Goal: Communication & Community: Ask a question

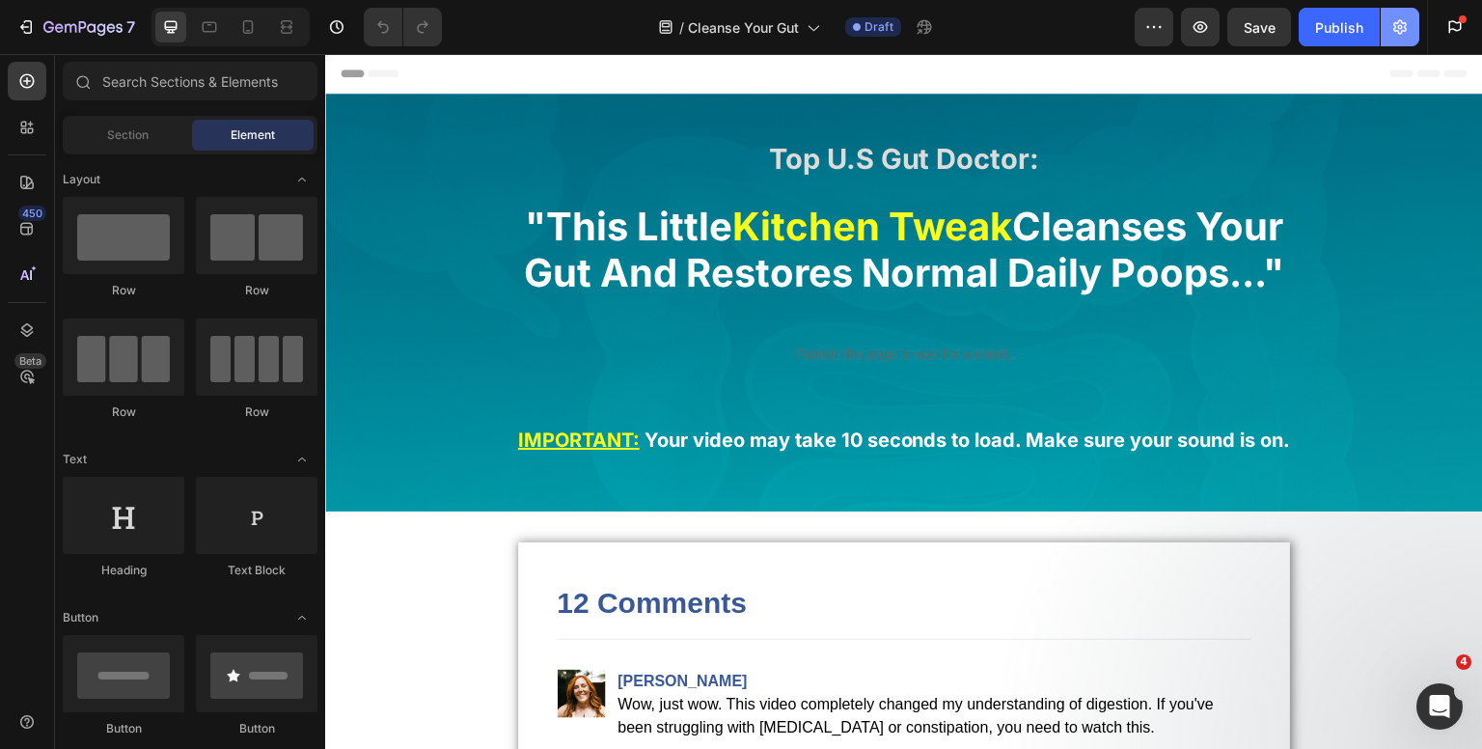
click at [1405, 40] on button "button" at bounding box center [1400, 27] width 39 height 39
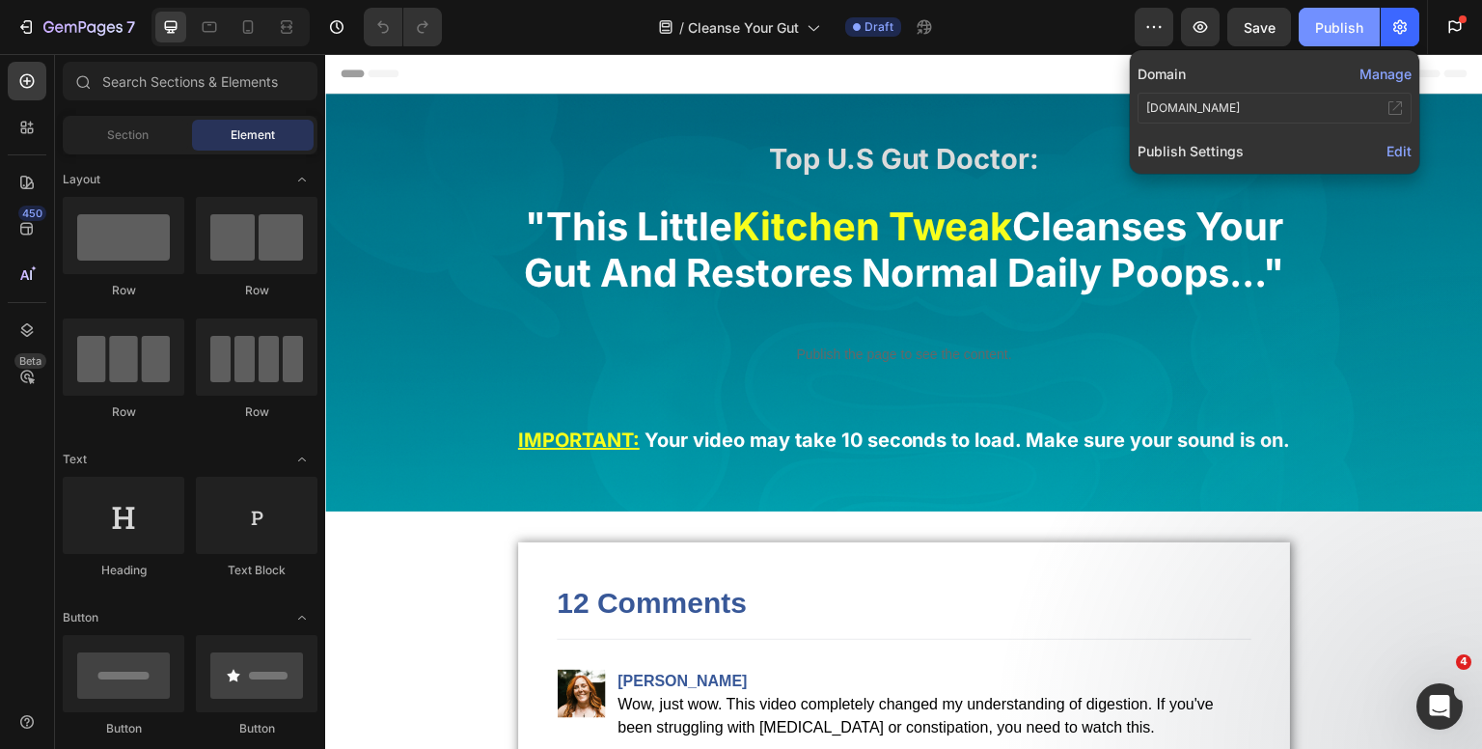
click at [1343, 35] on div "Publish" at bounding box center [1339, 27] width 48 height 20
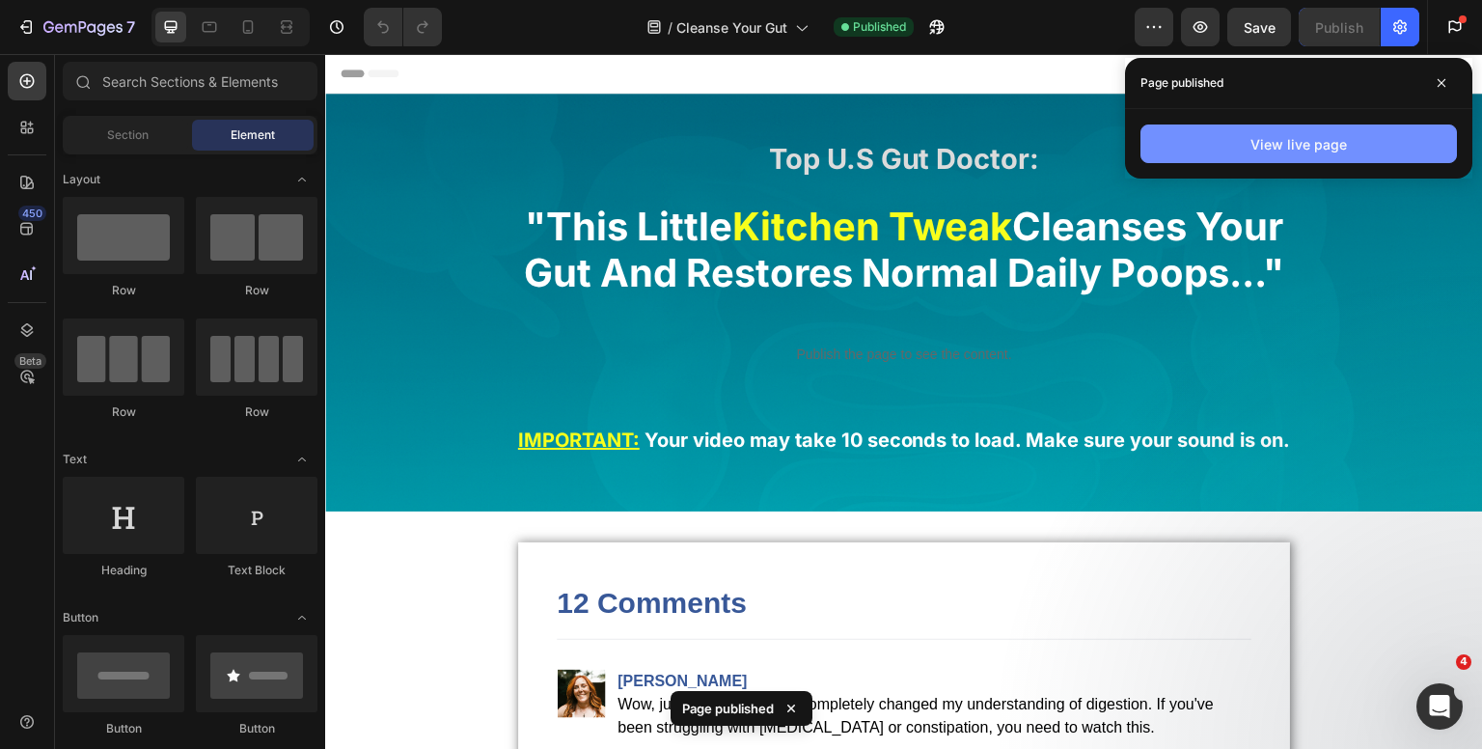
click at [1247, 146] on button "View live page" at bounding box center [1298, 143] width 316 height 39
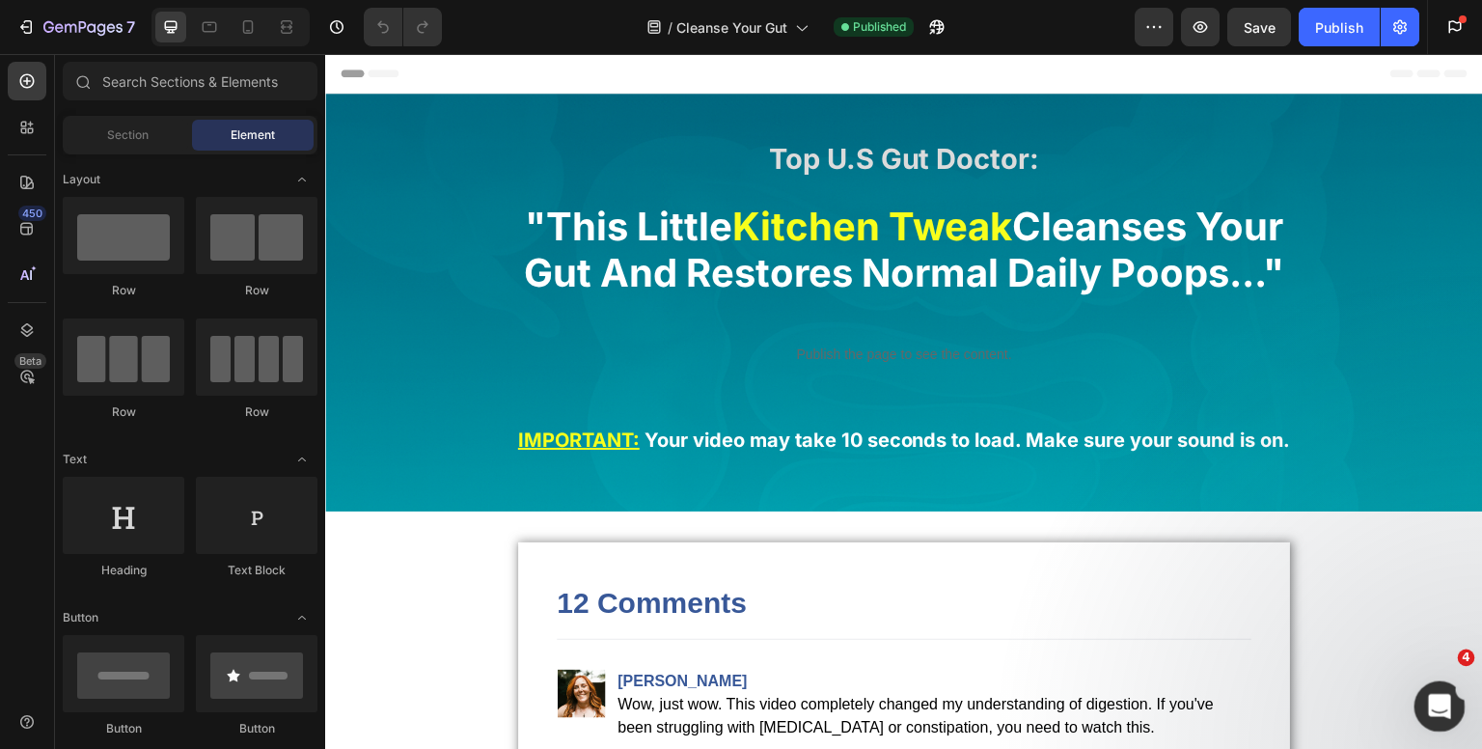
drag, startPoint x: 1436, startPoint y: 685, endPoint x: 1437, endPoint y: 713, distance: 28.0
click at [1436, 682] on div "Open Intercom Messenger" at bounding box center [1437, 704] width 64 height 64
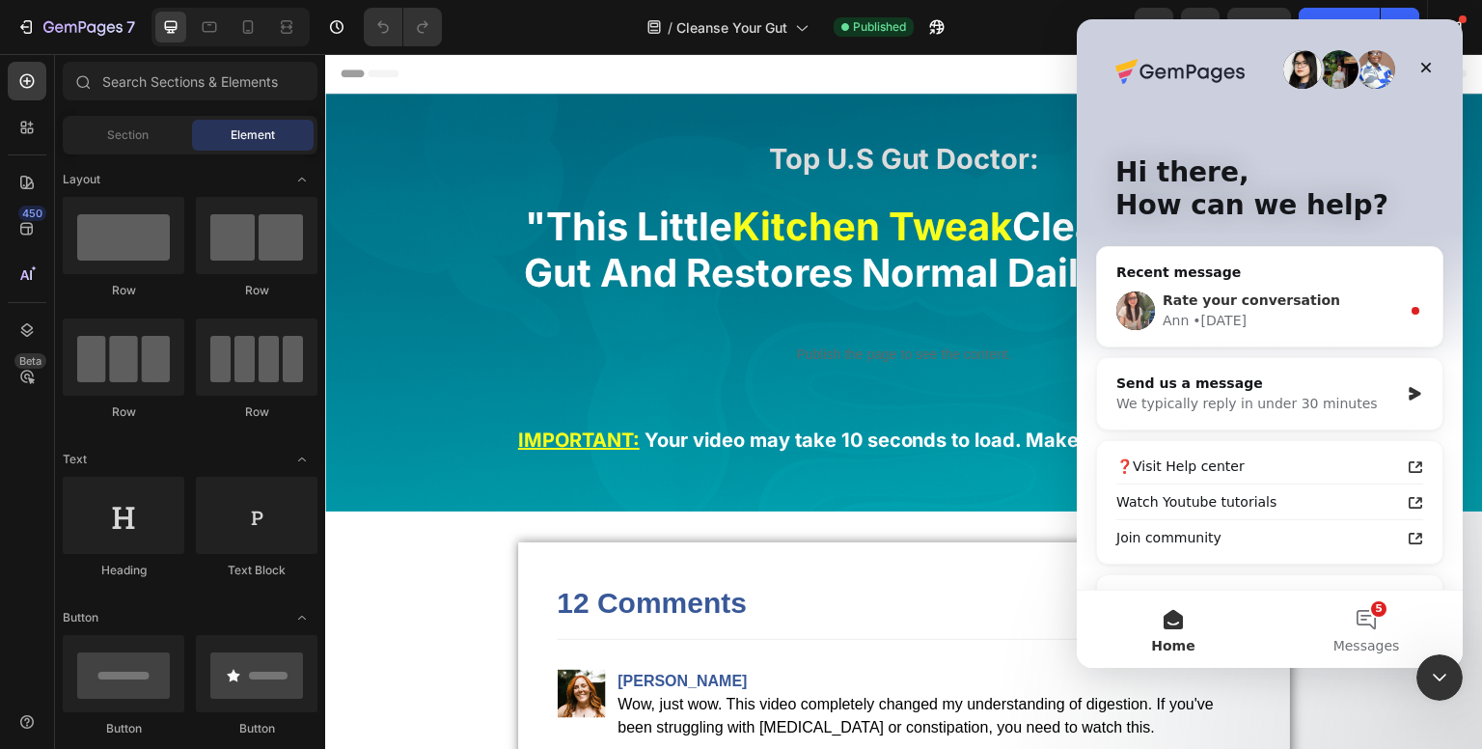
click at [1196, 312] on div "• [DATE]" at bounding box center [1220, 321] width 54 height 20
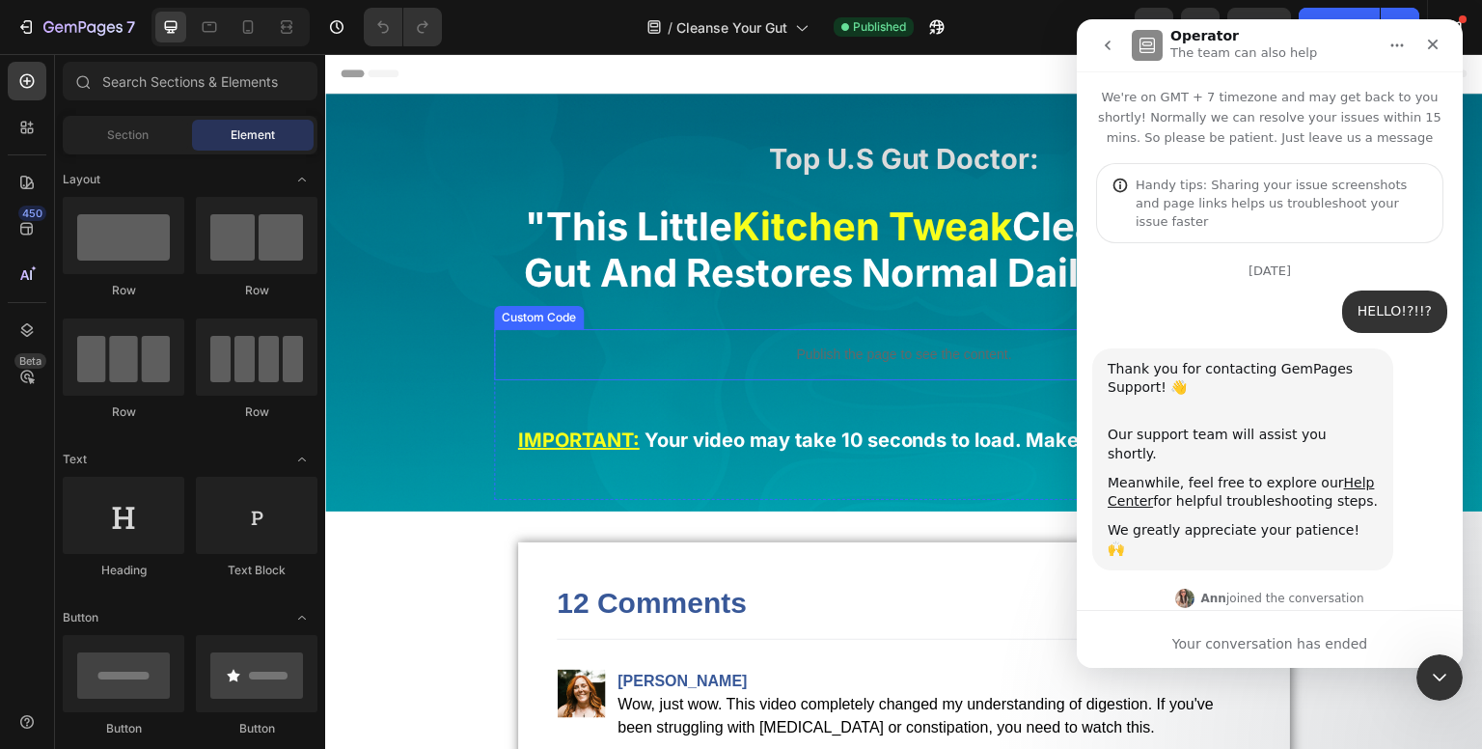
scroll to position [196, 0]
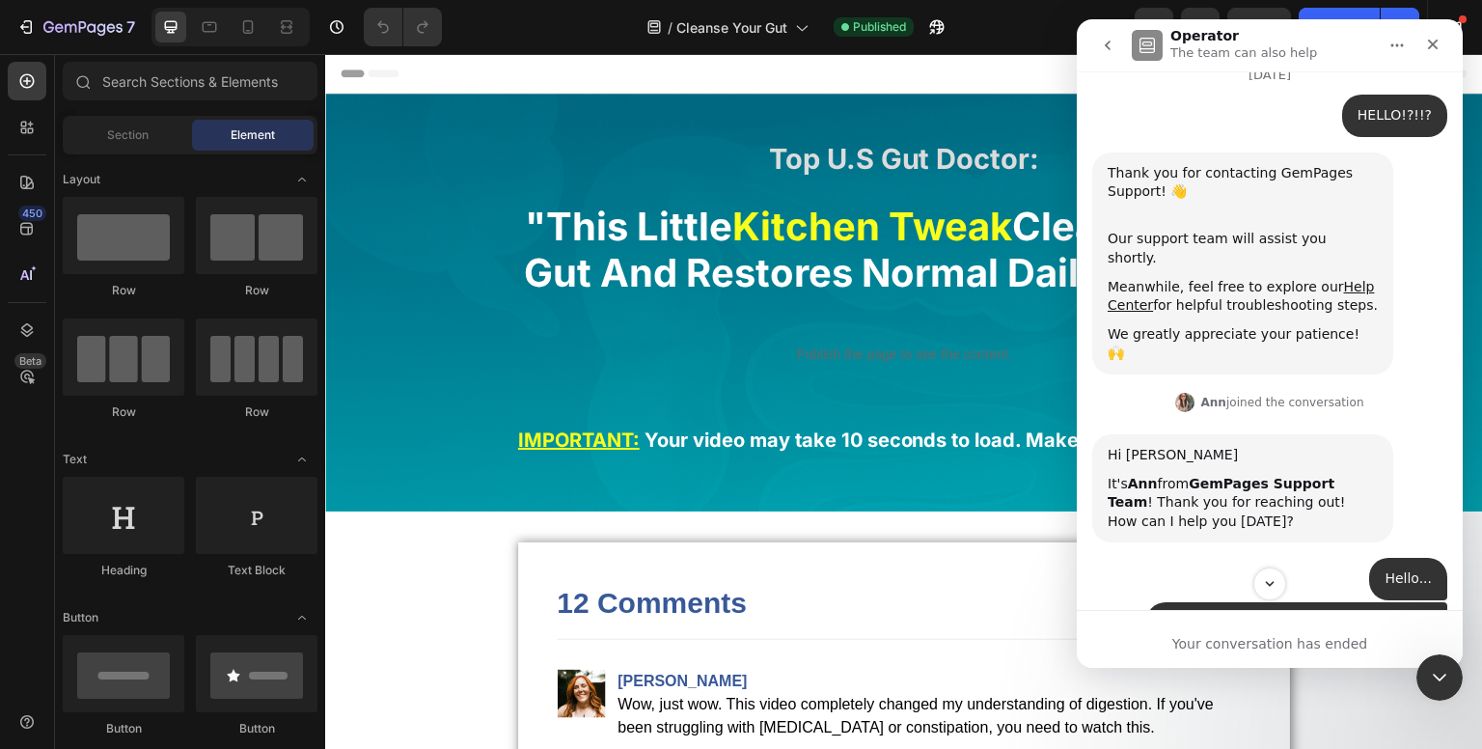
click at [1100, 47] on icon "go back" at bounding box center [1107, 45] width 15 height 15
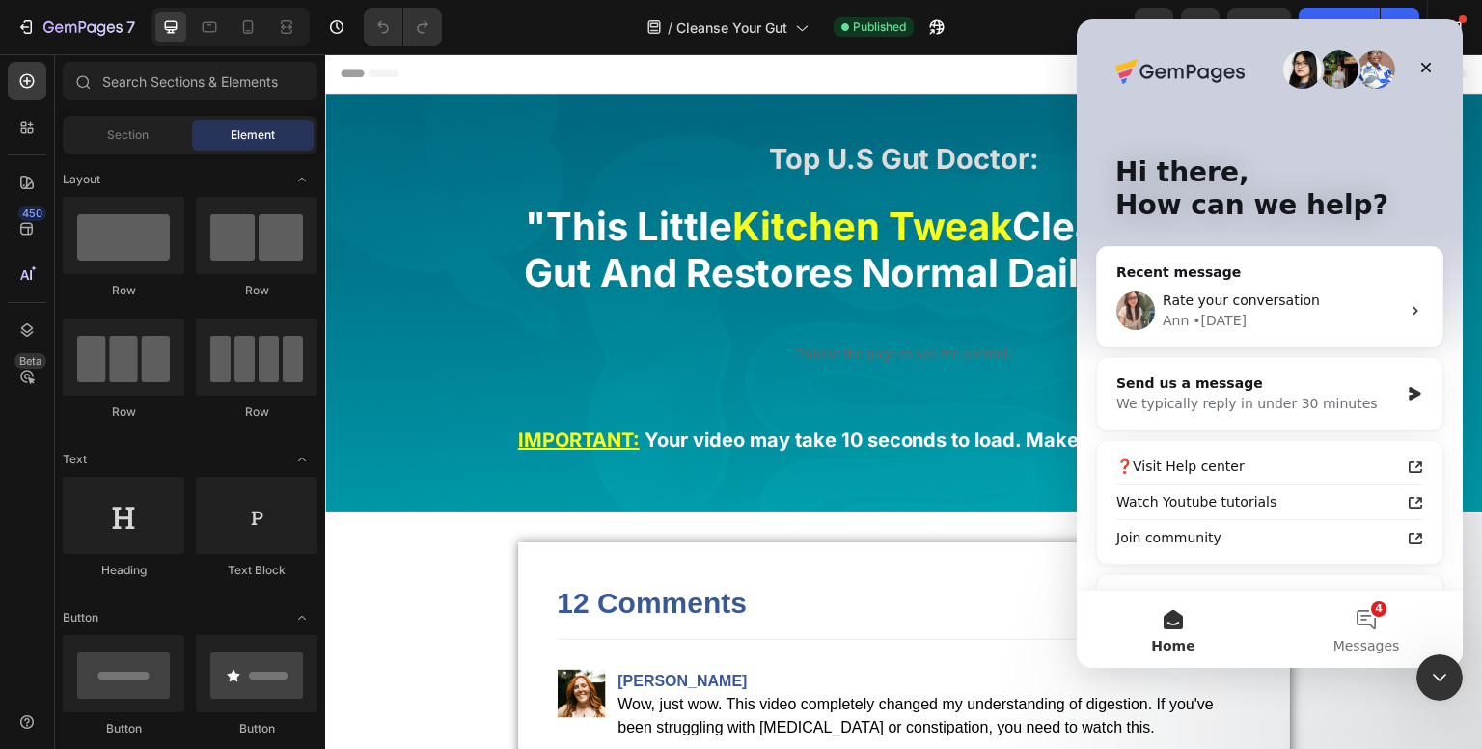
scroll to position [0, 0]
click at [1222, 299] on span "Rate your conversation" at bounding box center [1241, 299] width 157 height 15
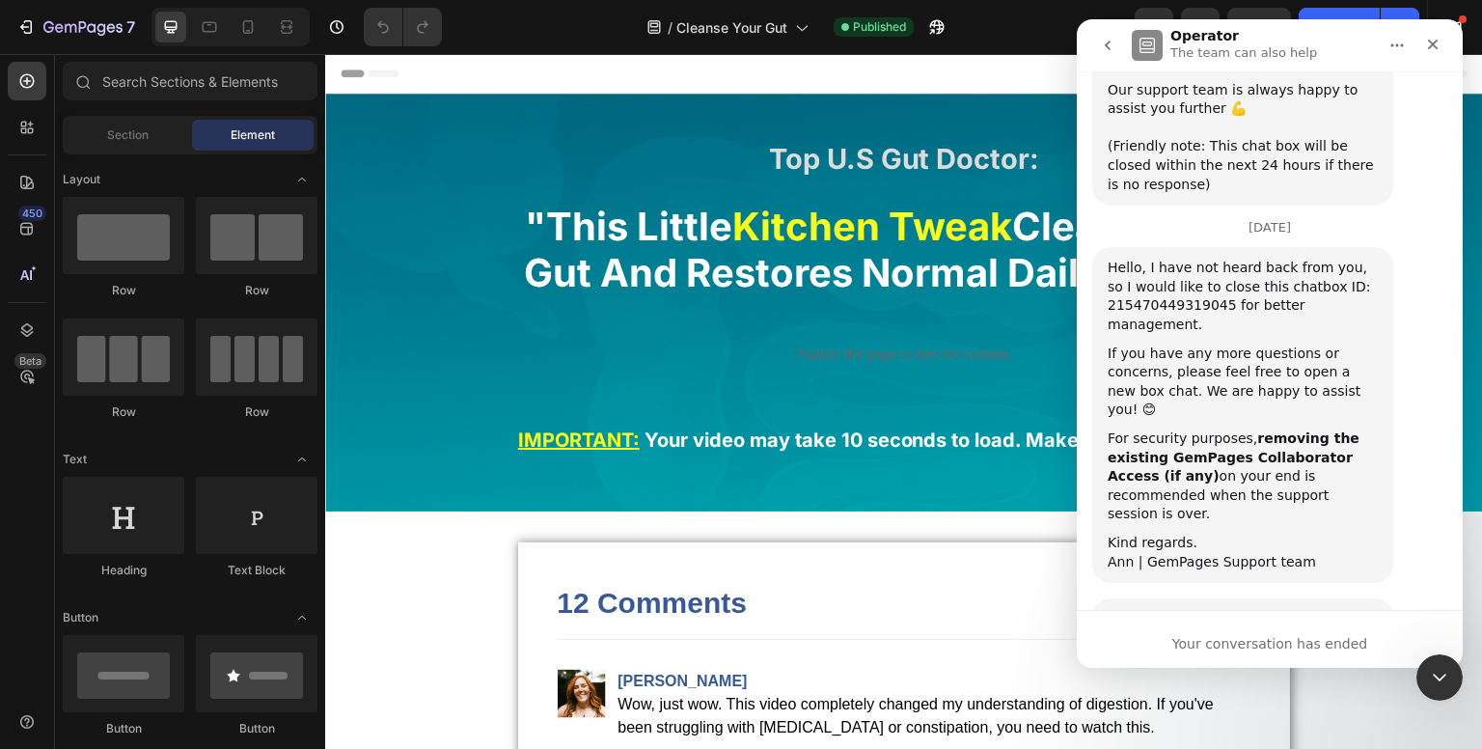
scroll to position [2639, 0]
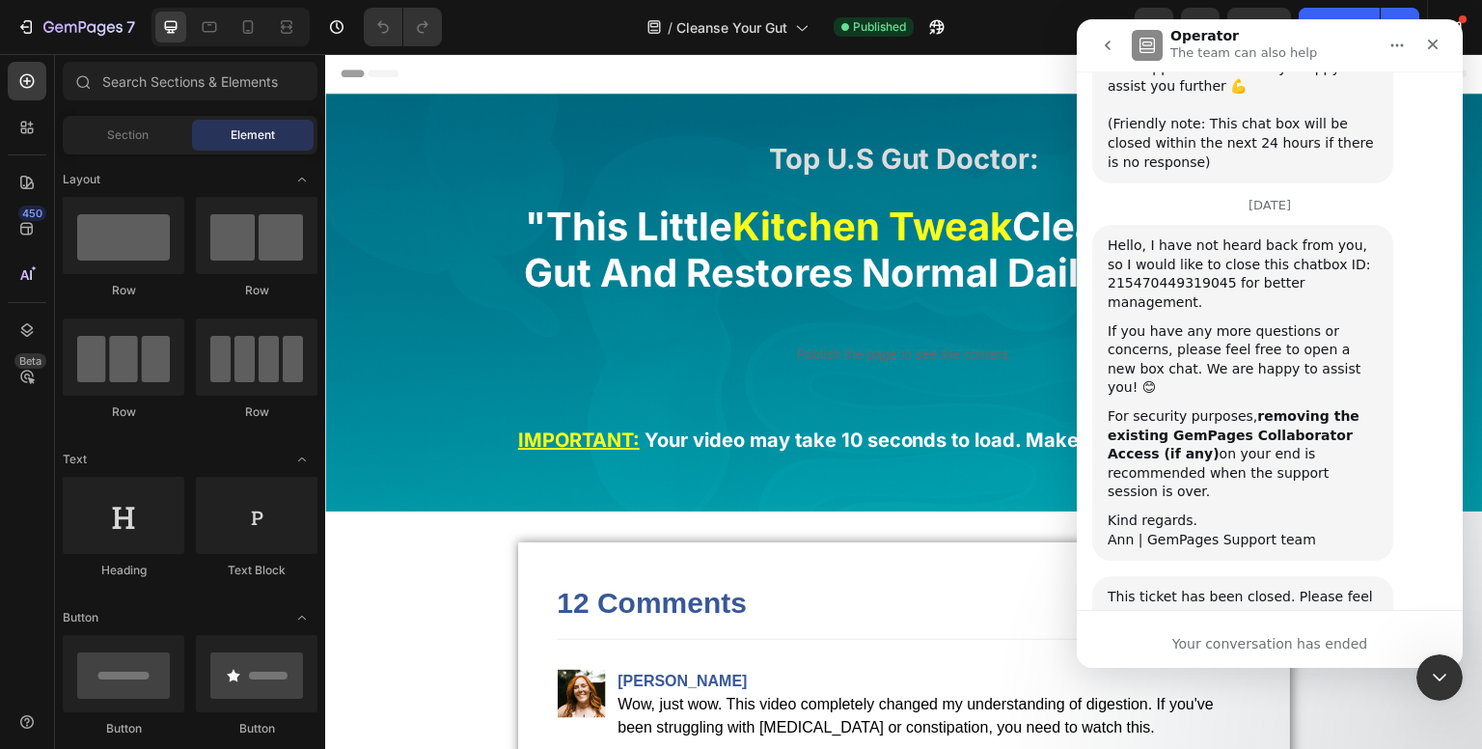
click at [1105, 47] on icon "go back" at bounding box center [1107, 45] width 15 height 15
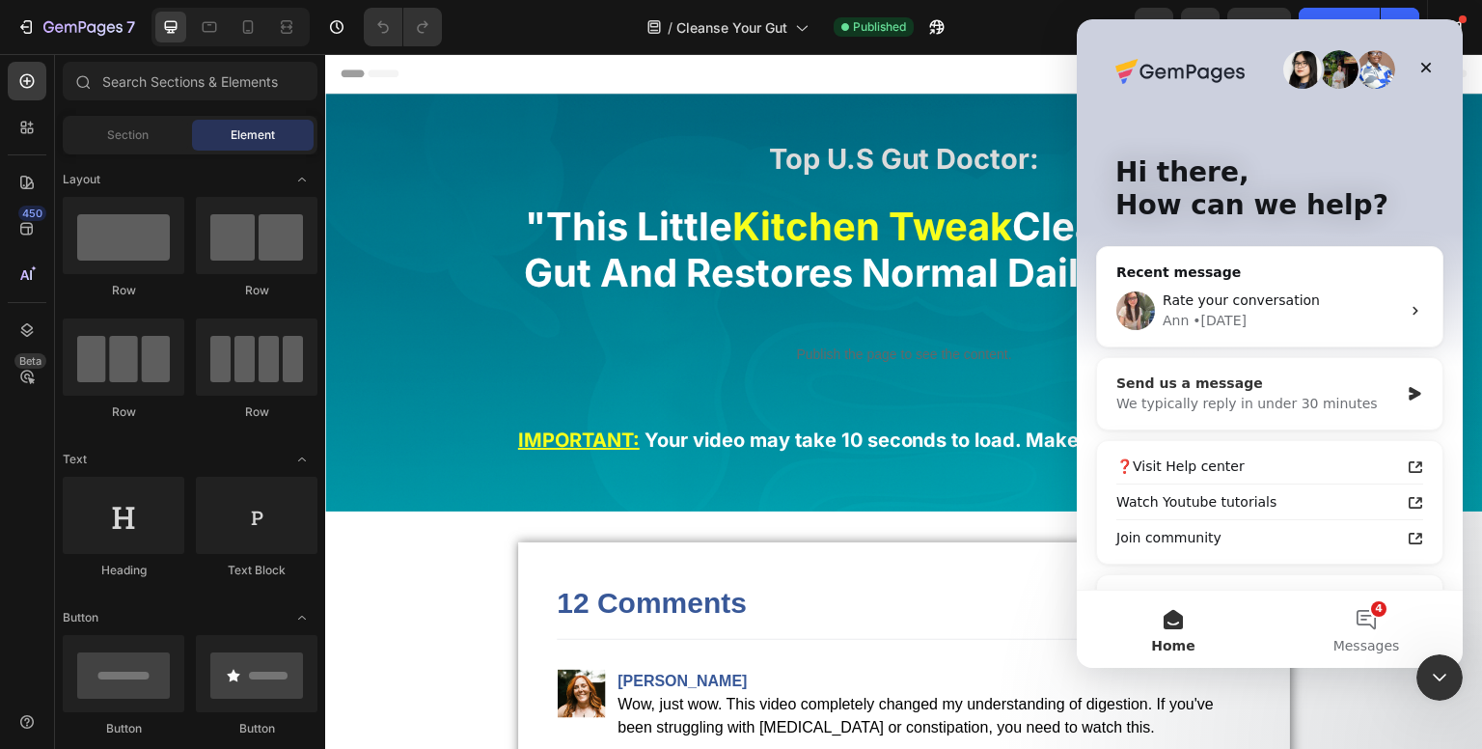
click at [1343, 395] on div "We typically reply in under 30 minutes" at bounding box center [1257, 404] width 283 height 20
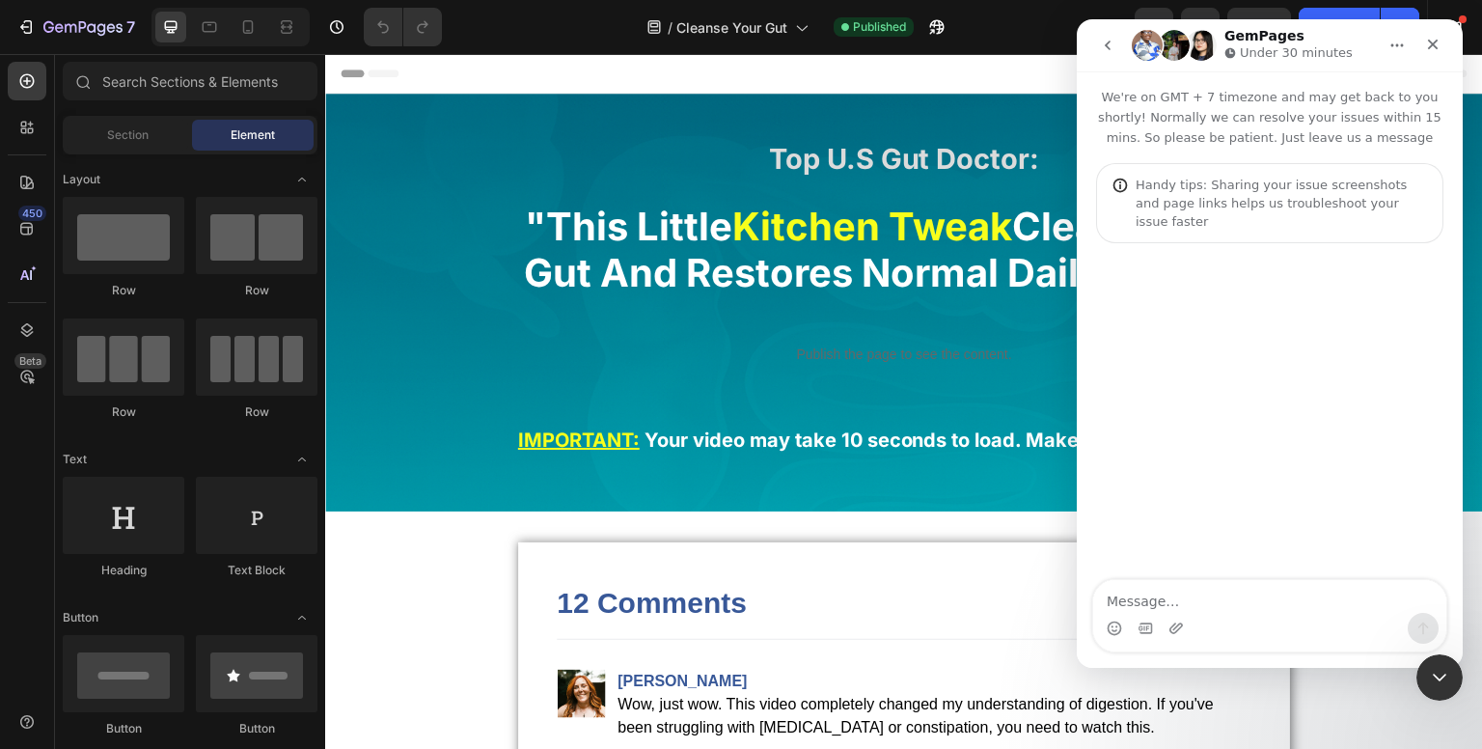
drag, startPoint x: 1163, startPoint y: 591, endPoint x: 1200, endPoint y: 659, distance: 77.3
click at [1174, 641] on div "Intercom messenger" at bounding box center [1269, 615] width 353 height 71
click at [1138, 590] on textarea "Message…" at bounding box center [1269, 596] width 353 height 33
type textarea "Hello"
type textarea "Can you"
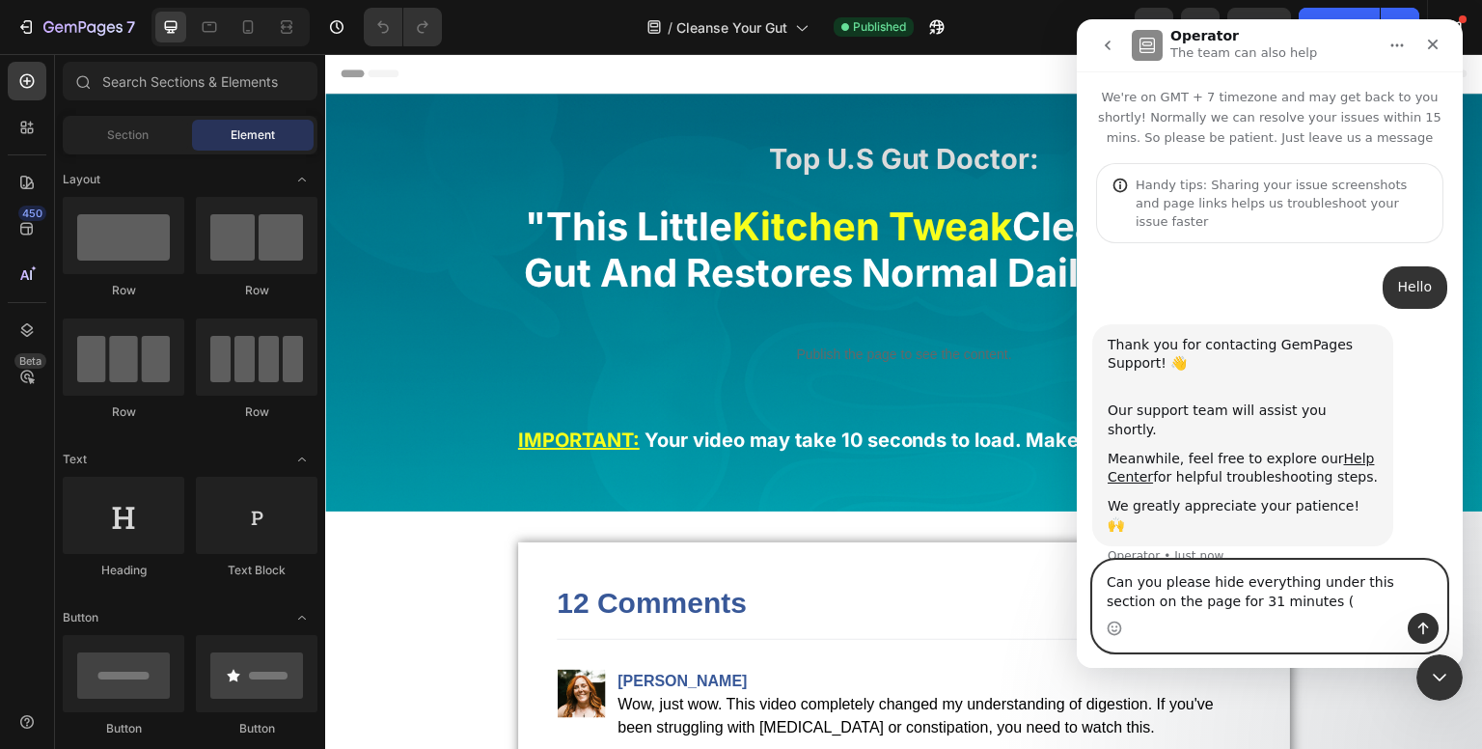
paste textarea "1860 seconds"
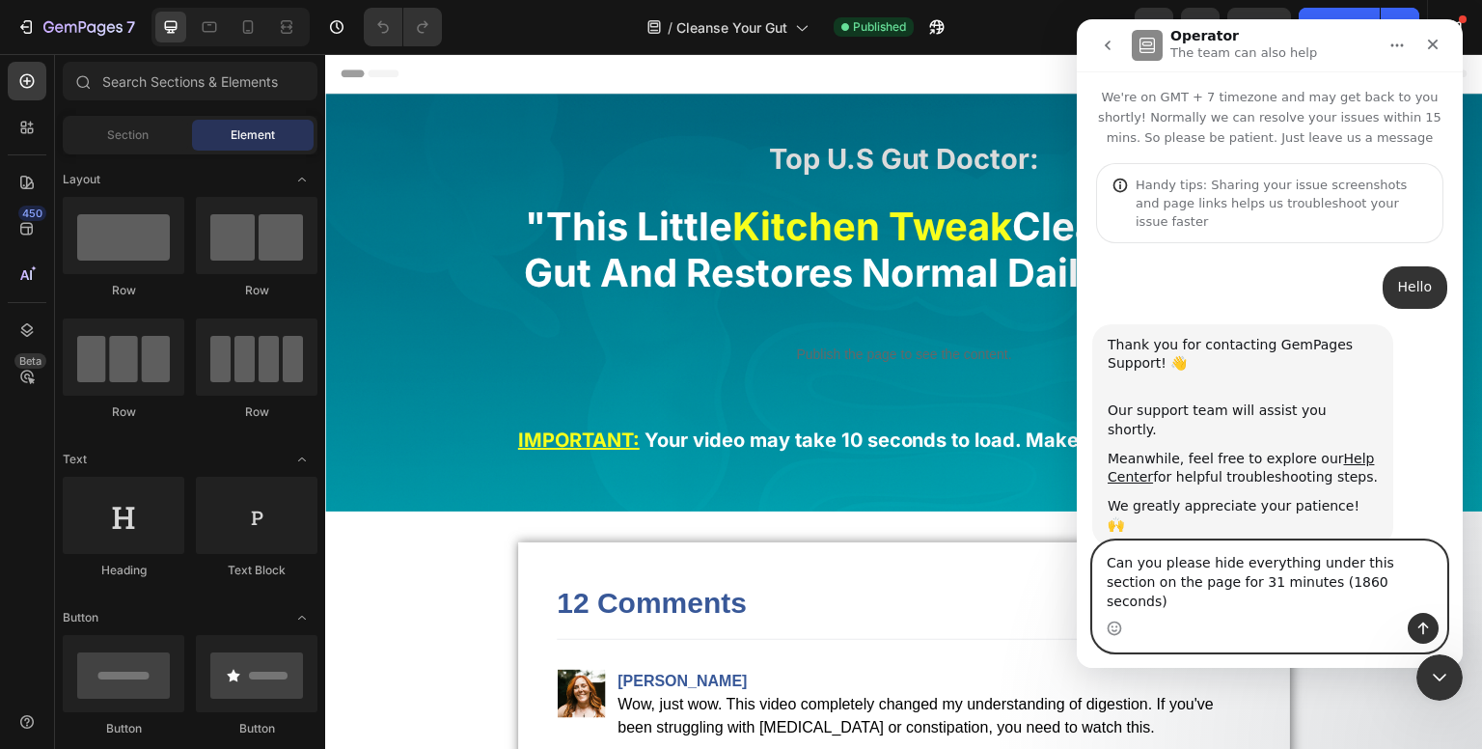
click at [1198, 583] on textarea "Can you please hide everything under this section on the page for 31 minutes (1…" at bounding box center [1269, 576] width 353 height 71
click at [1380, 604] on textarea "Can you please hide everything under this section on the page for 31 minutes (1…" at bounding box center [1269, 576] width 353 height 71
type textarea "Can you please hide everything under this section on the page for 31 minutes (1…"
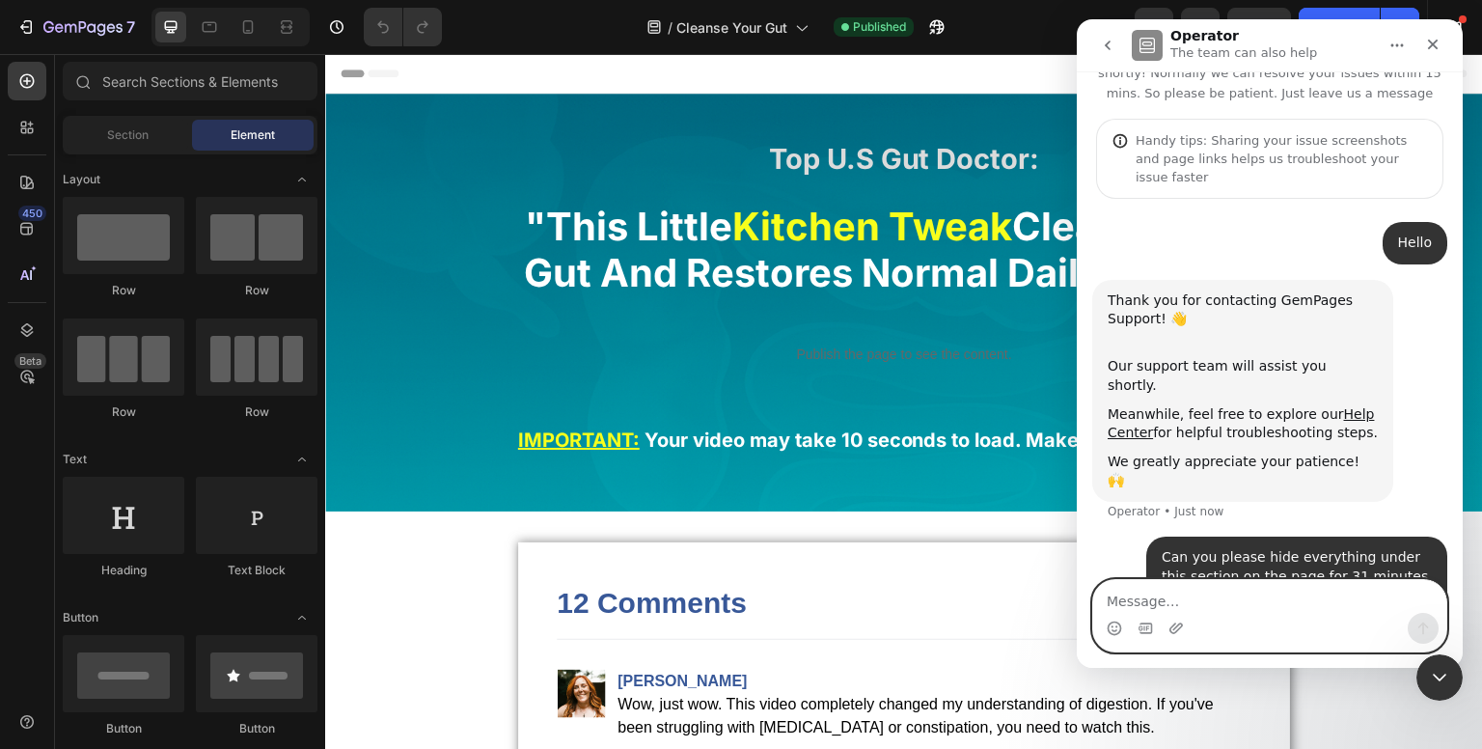
scroll to position [45, 0]
click at [1177, 625] on icon "Upload attachment" at bounding box center [1176, 627] width 14 height 11
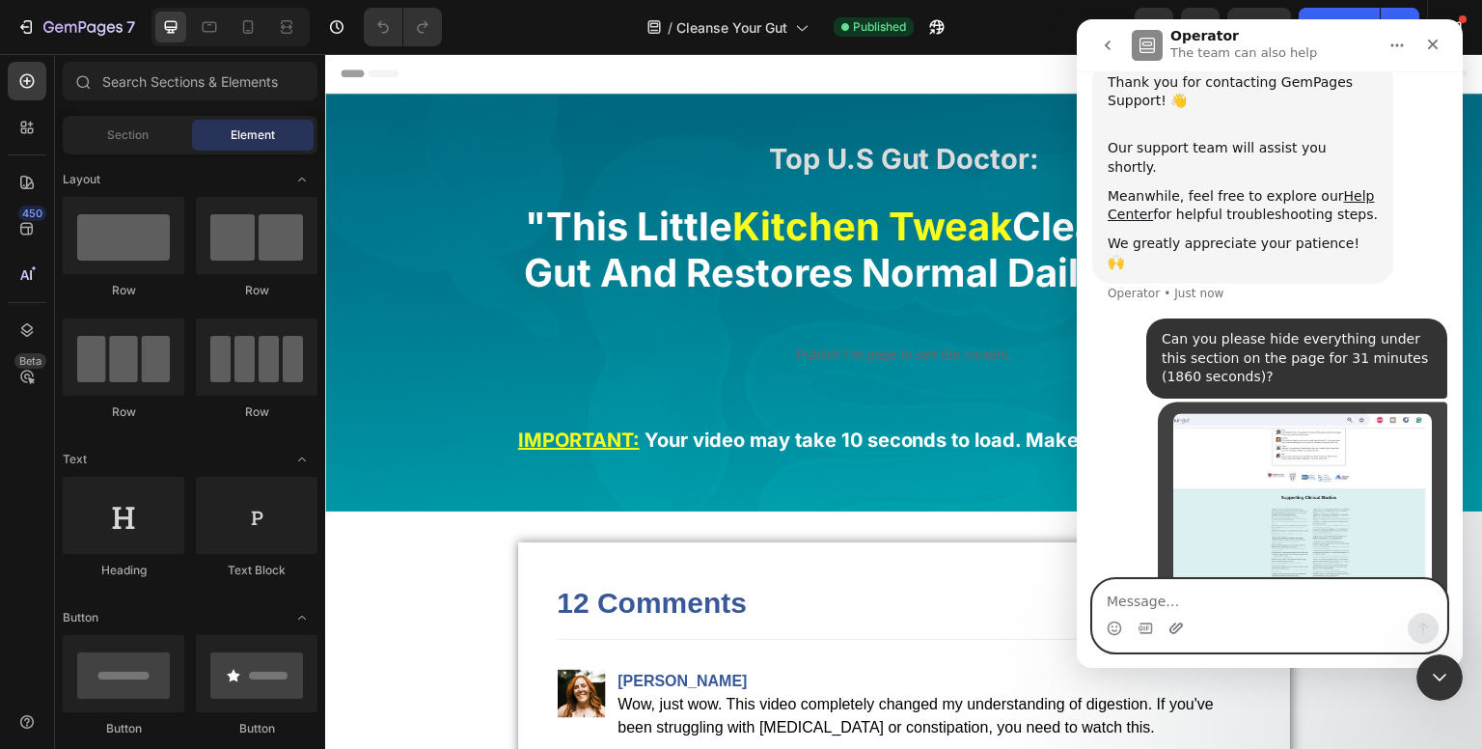
scroll to position [281, 0]
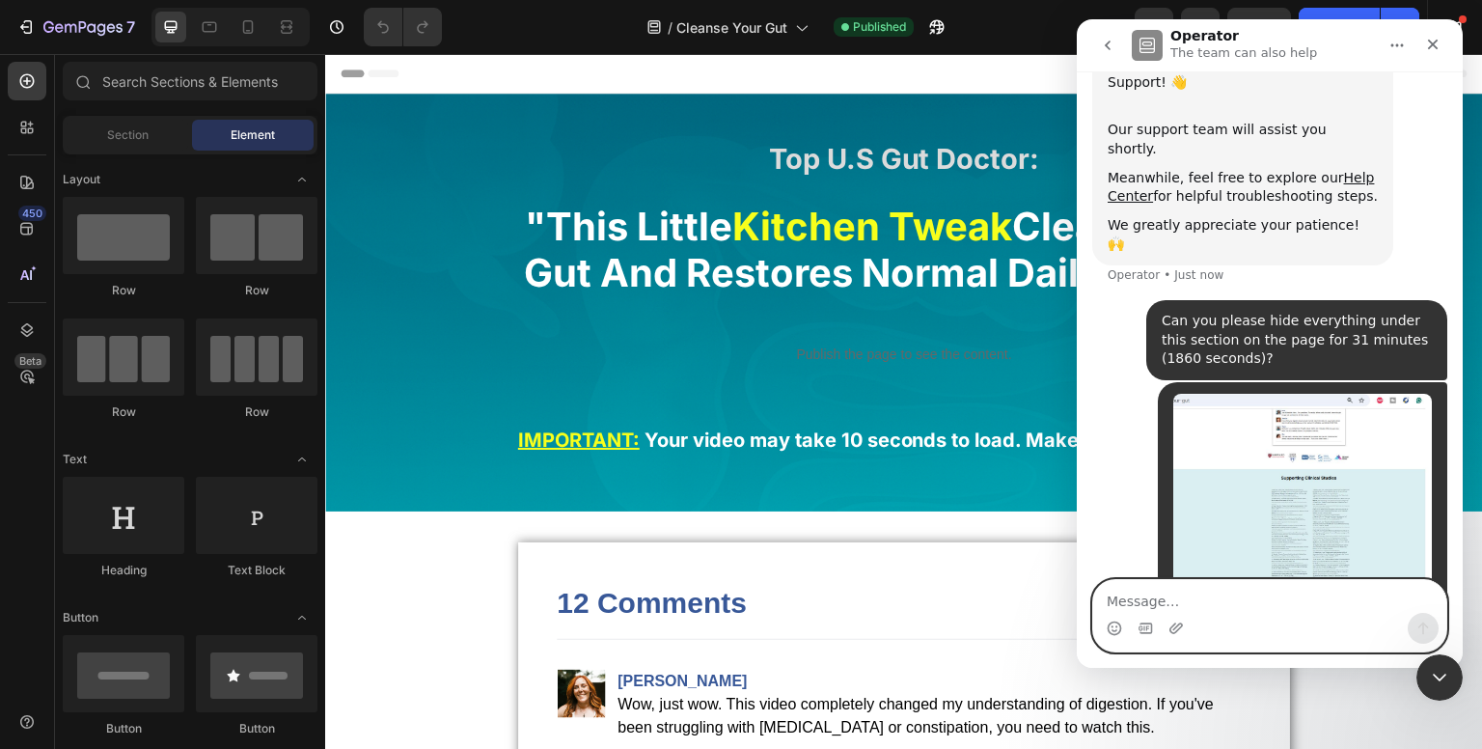
click at [1247, 597] on textarea "Message…" at bounding box center [1269, 596] width 353 height 33
click at [1241, 587] on textarea "Message…" at bounding box center [1269, 596] width 353 height 33
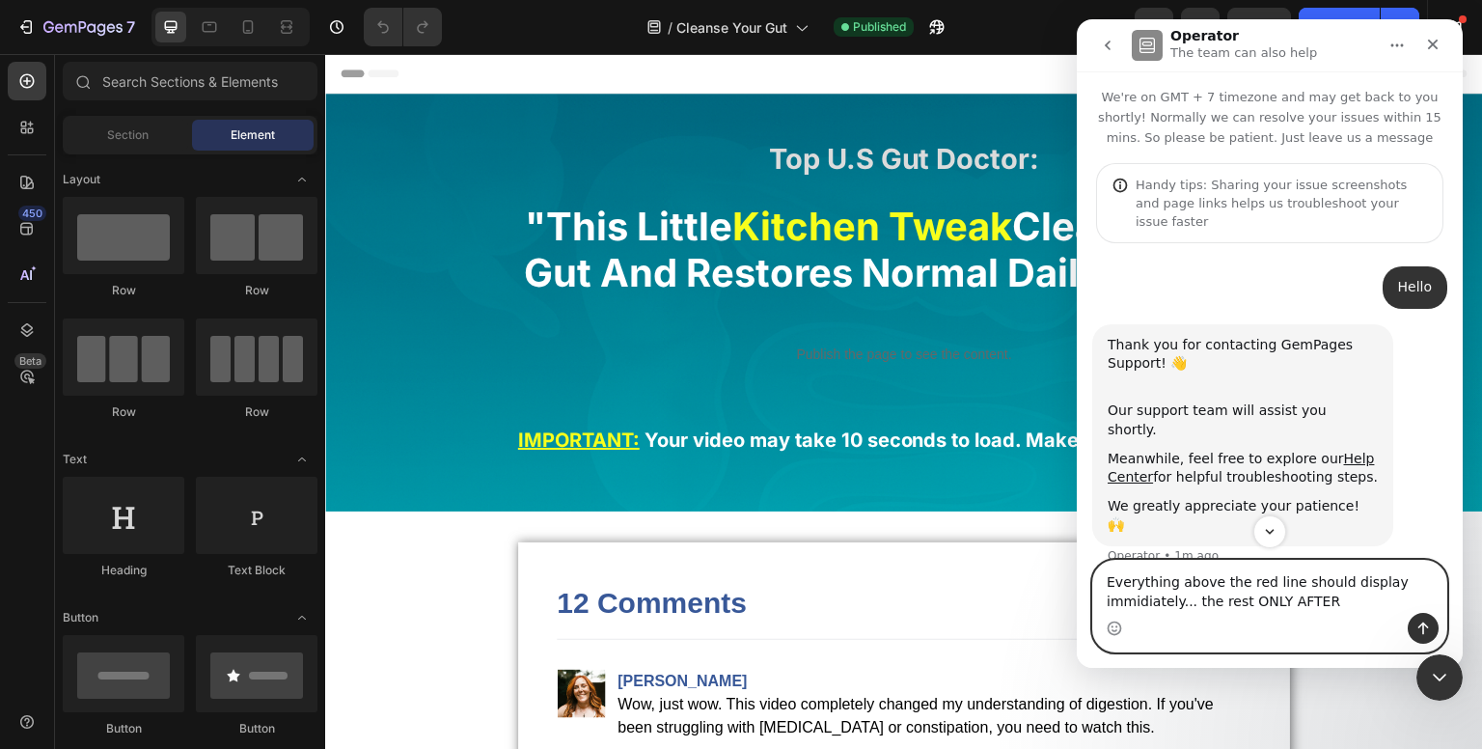
scroll to position [300, 0]
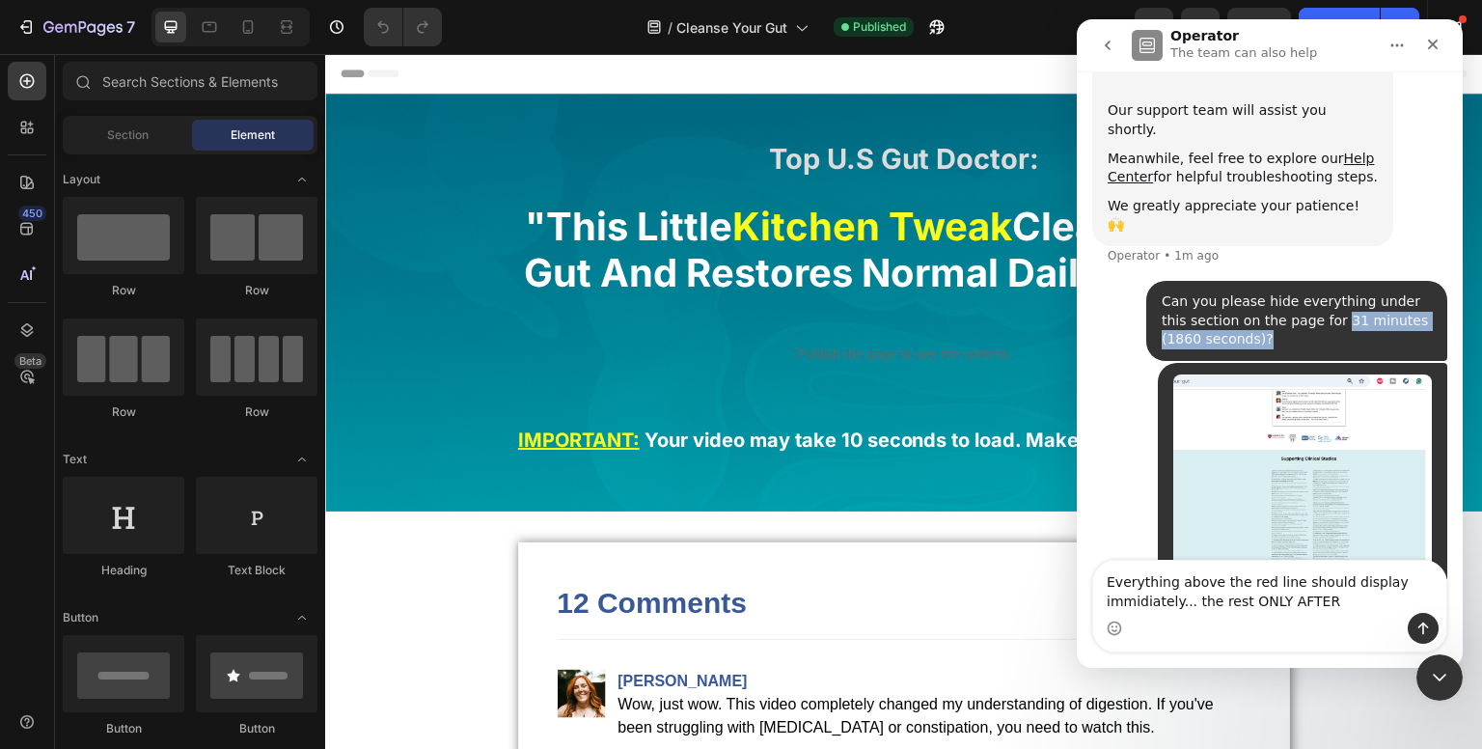
drag, startPoint x: 1293, startPoint y: 260, endPoint x: 1308, endPoint y: 287, distance: 30.3
click at [1308, 292] on div "Can you please hide everything under this section on the page for 31 minutes (1…" at bounding box center [1297, 320] width 270 height 57
copy div "31 minutes (1860 seconds)?"
click at [1331, 602] on textarea "Everything above the red line should display immidiately... the rest ONLY AFTER" at bounding box center [1269, 587] width 353 height 52
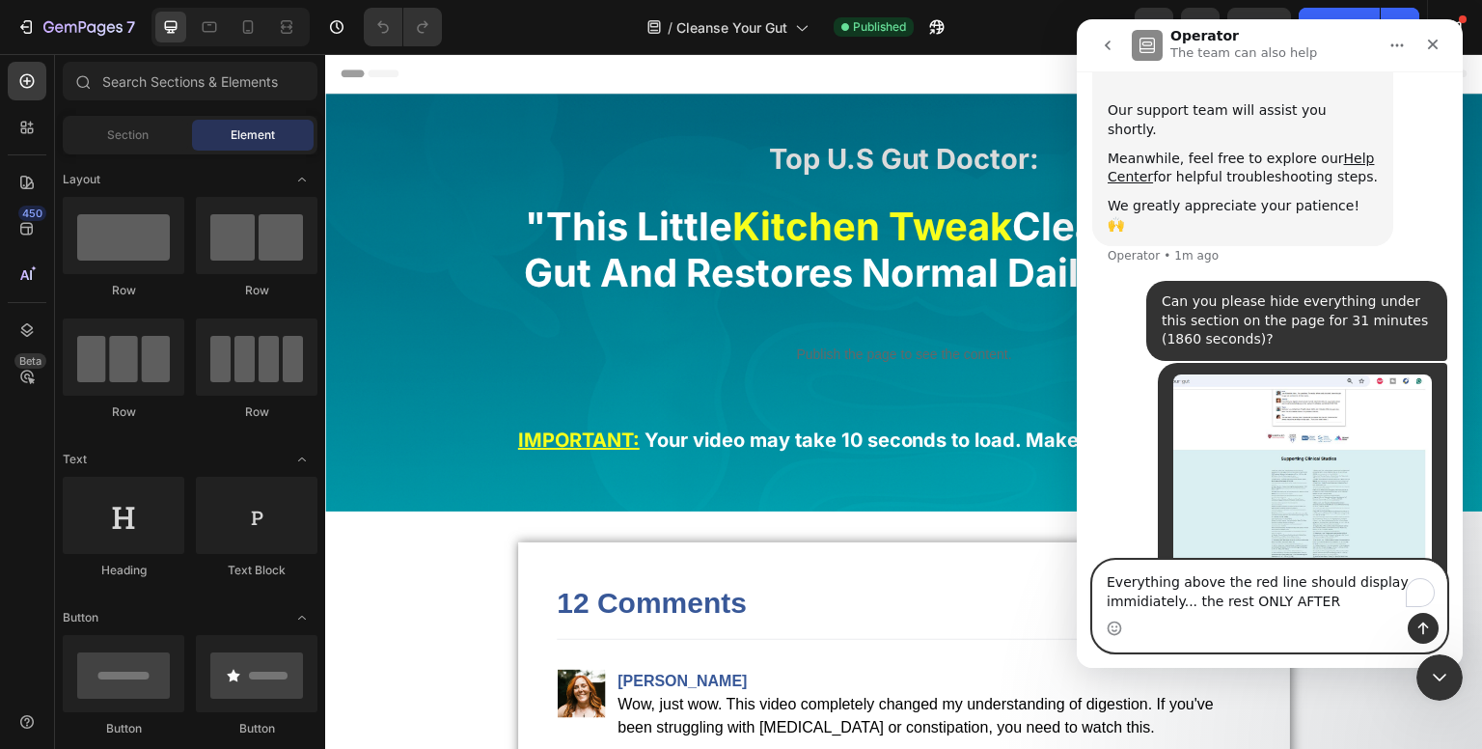
paste textarea "31 minutes (1860 seconds)?"
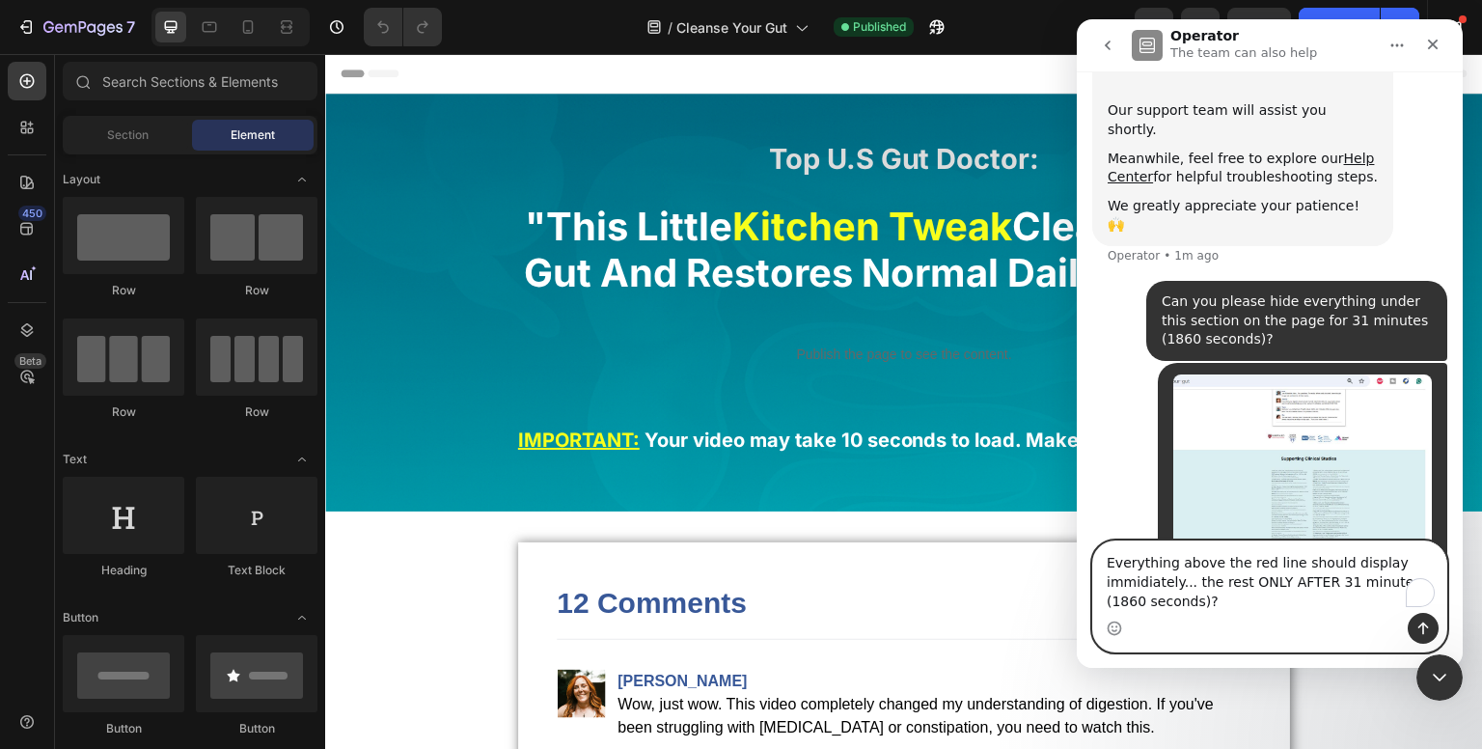
scroll to position [319, 0]
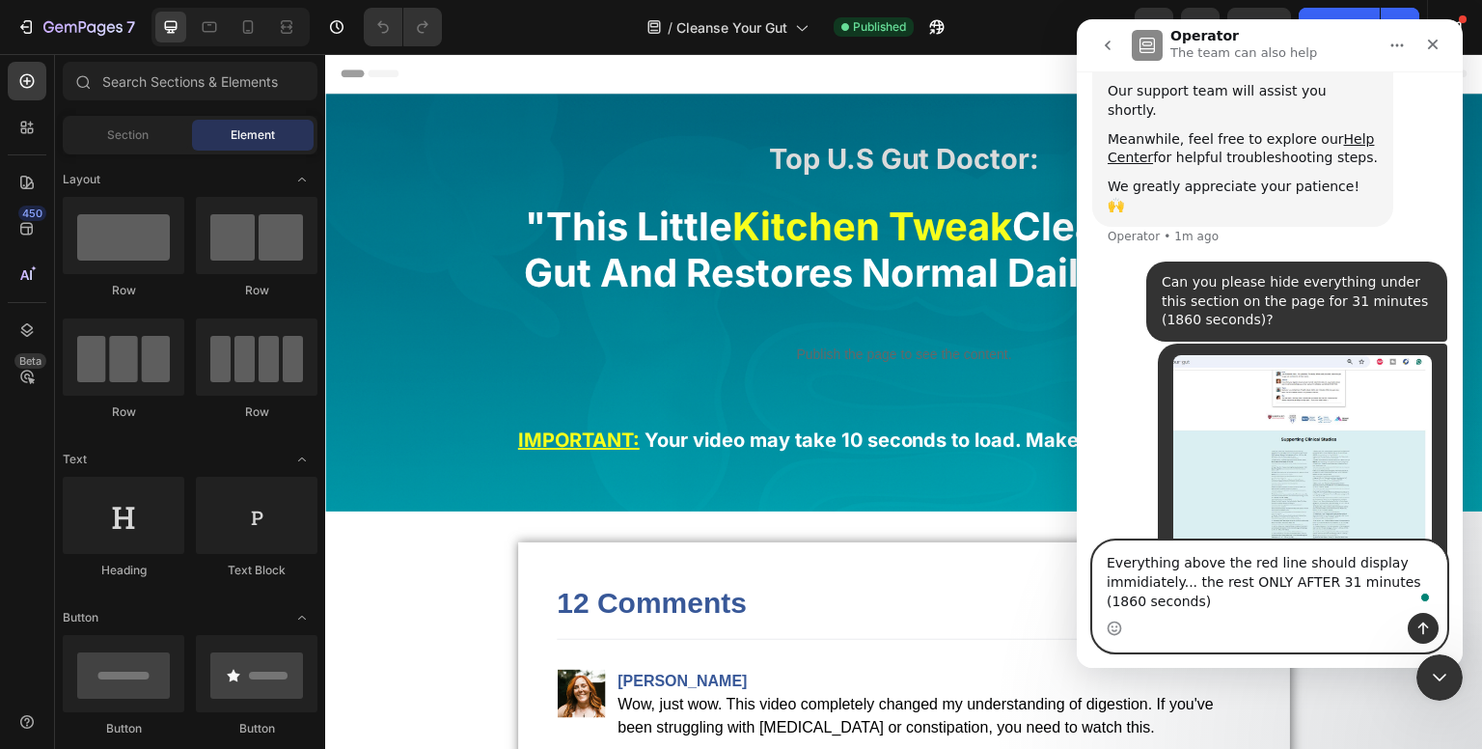
type textarea "Everything above the red line should display immidiately... the rest ONLY AFTER…"
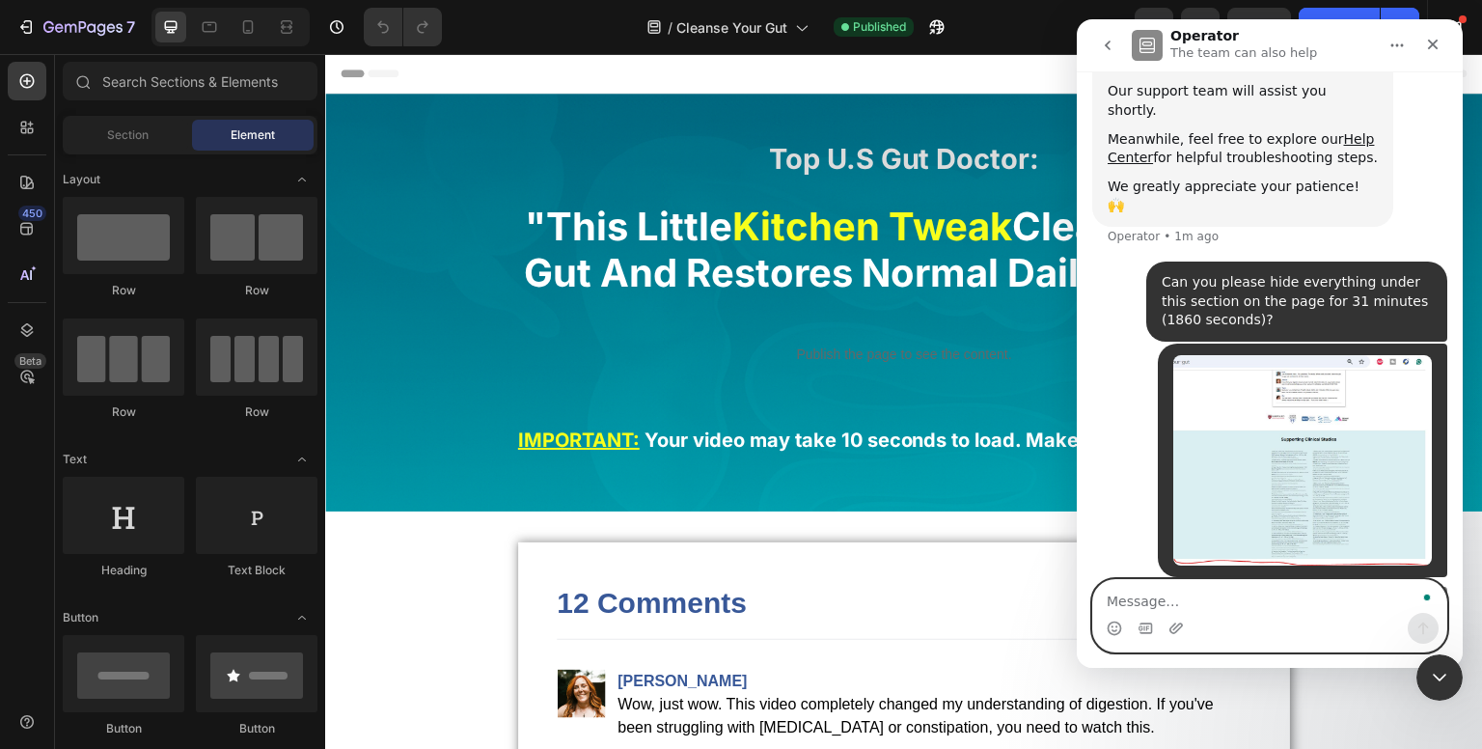
scroll to position [363, 0]
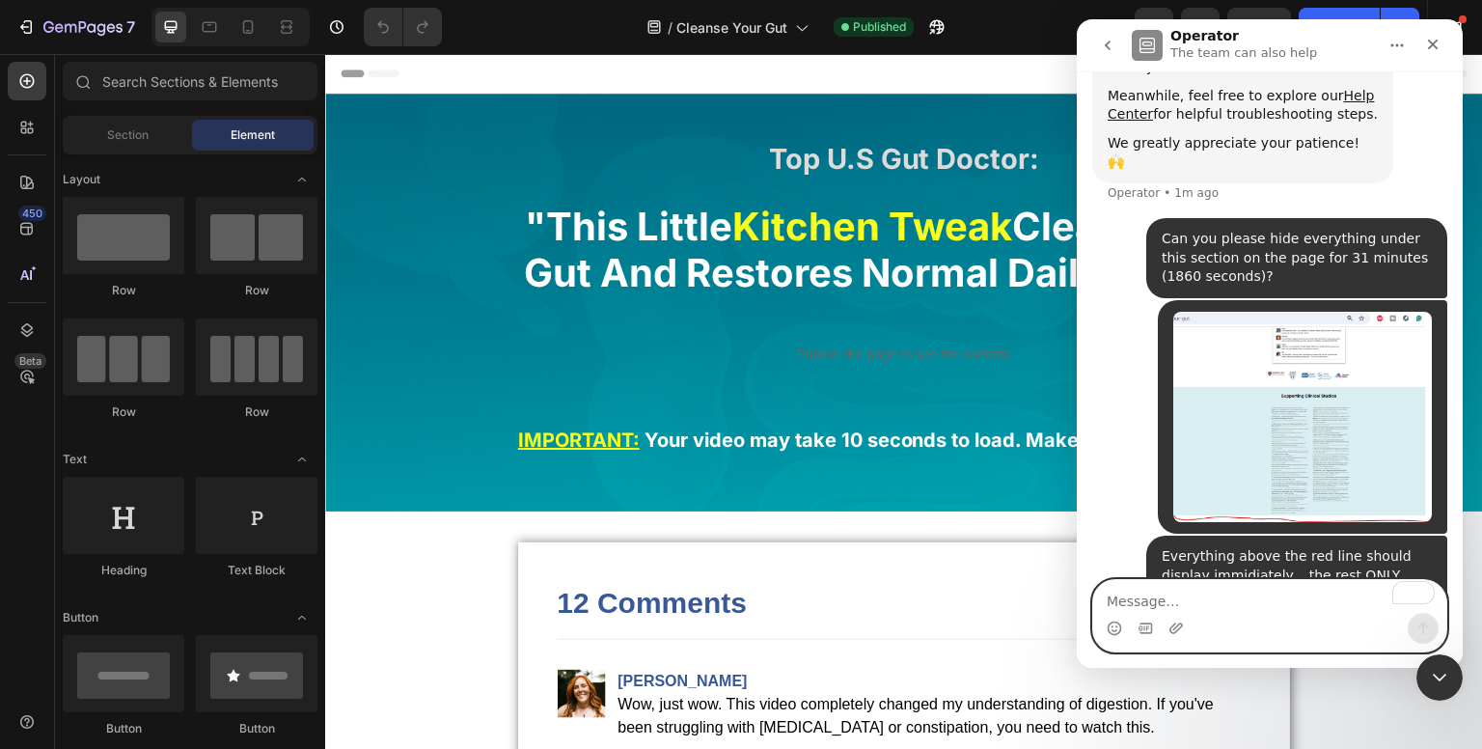
click at [1189, 600] on textarea "To enrich screen reader interactions, please activate Accessibility in Grammarl…" at bounding box center [1269, 596] width 353 height 33
paste textarea "[URL][DOMAIN_NAME][DOMAIN_NAME]"
type textarea "[URL][DOMAIN_NAME][DOMAIN_NAME]"
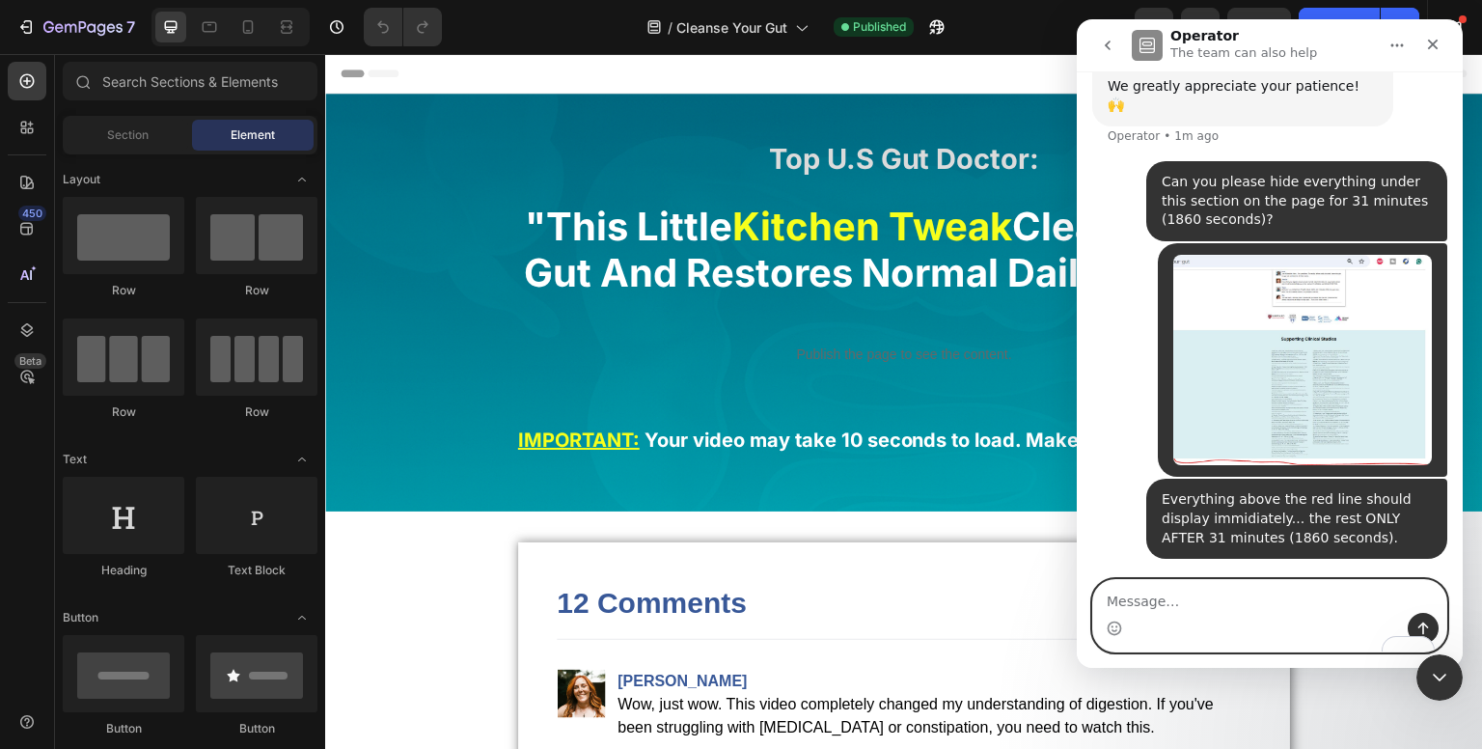
scroll to position [463, 0]
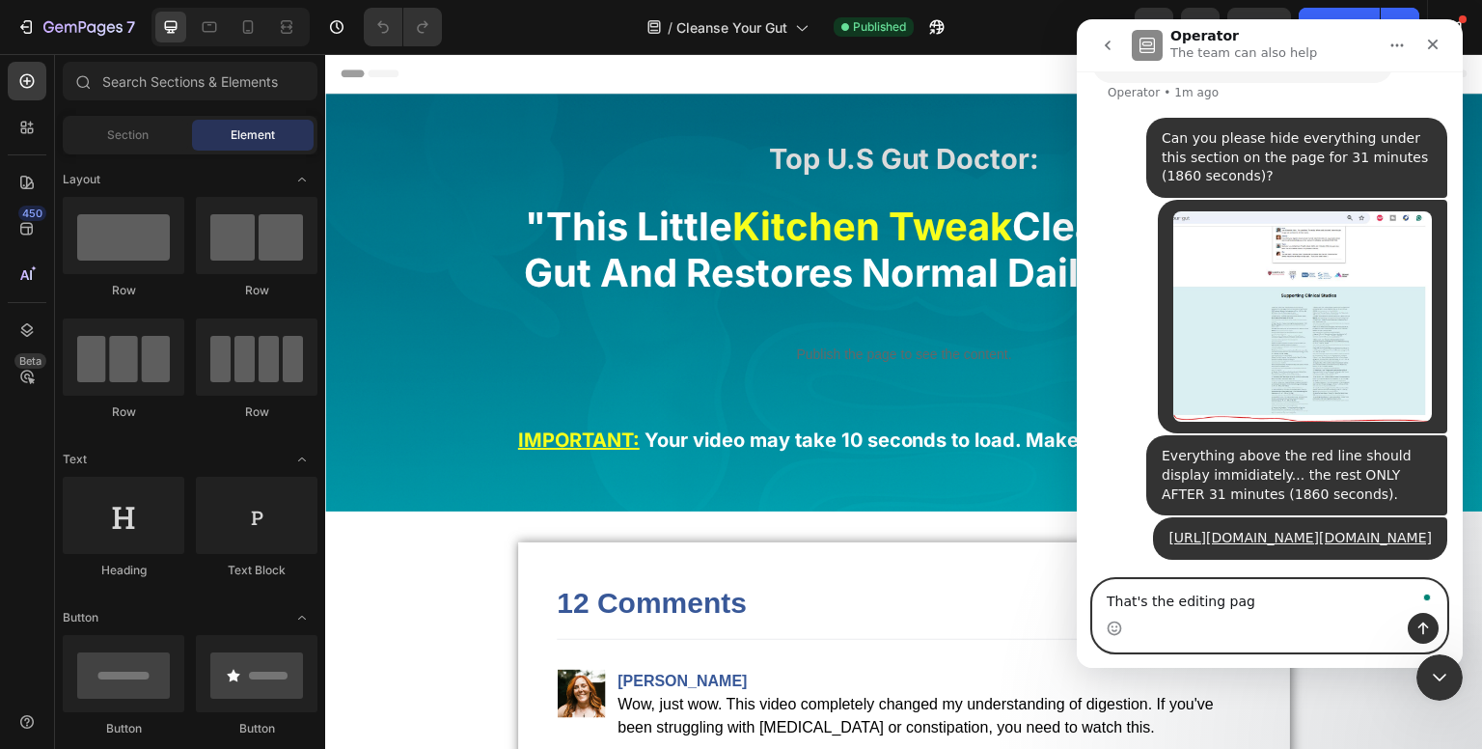
type textarea "That's the editing page"
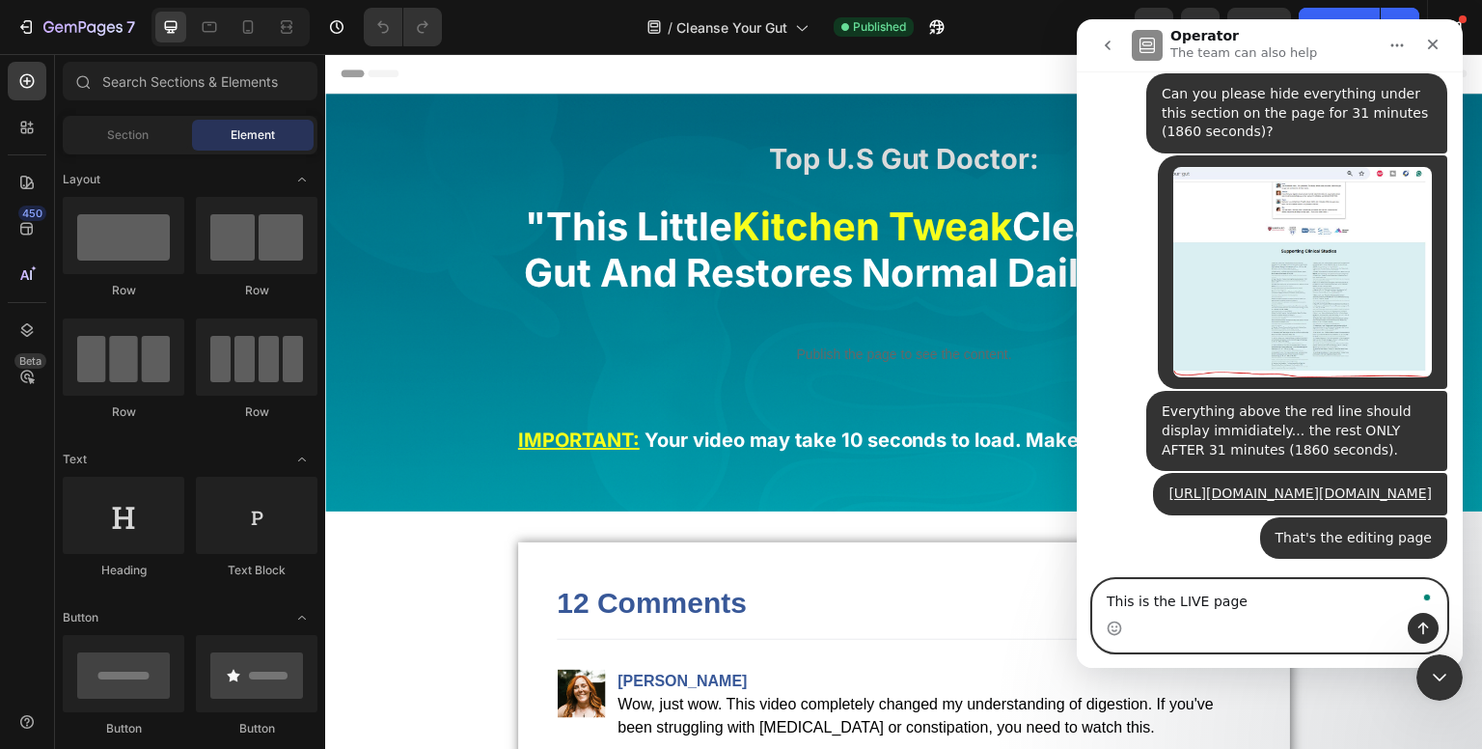
type textarea "This is the LIVE page."
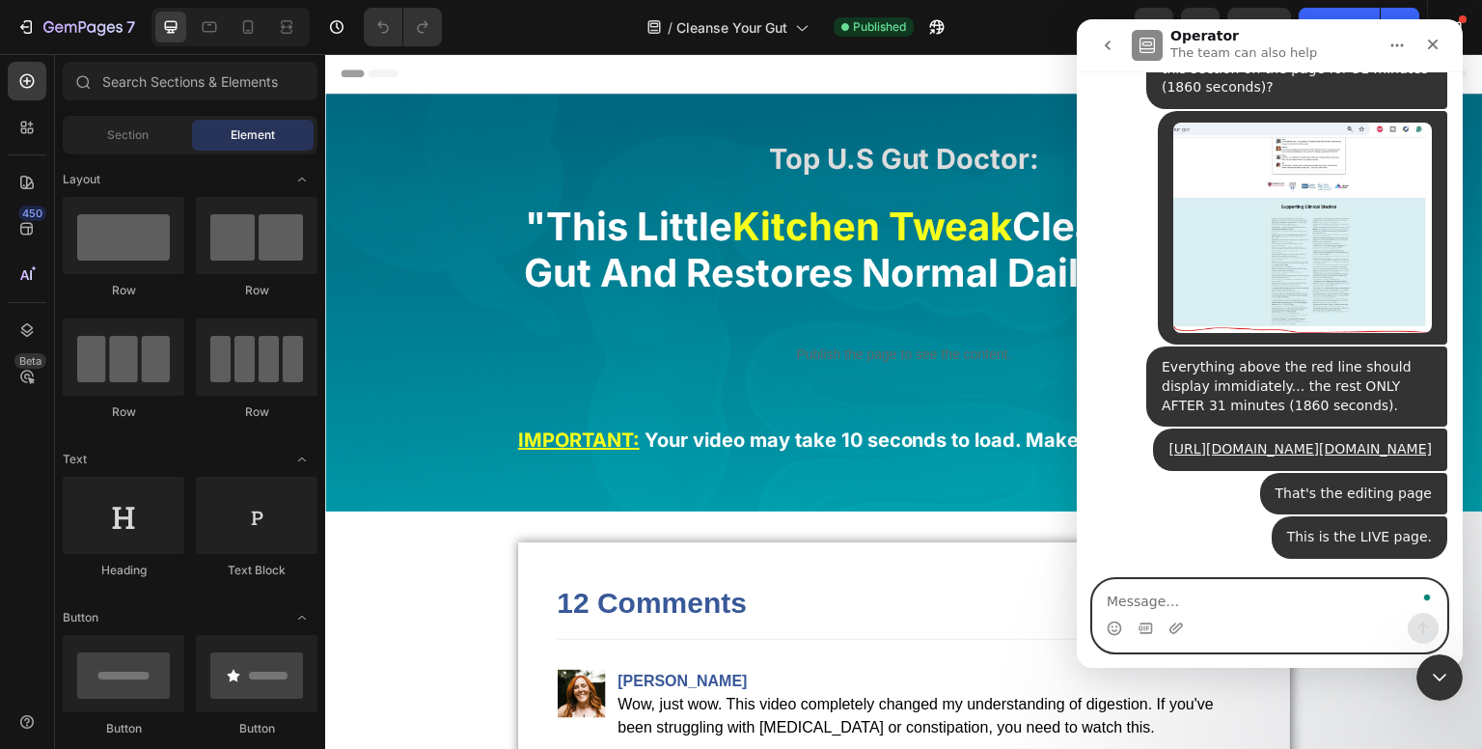
click at [1260, 600] on textarea "To enrich screen reader interactions, please activate Accessibility in Grammarl…" at bounding box center [1269, 596] width 353 height 33
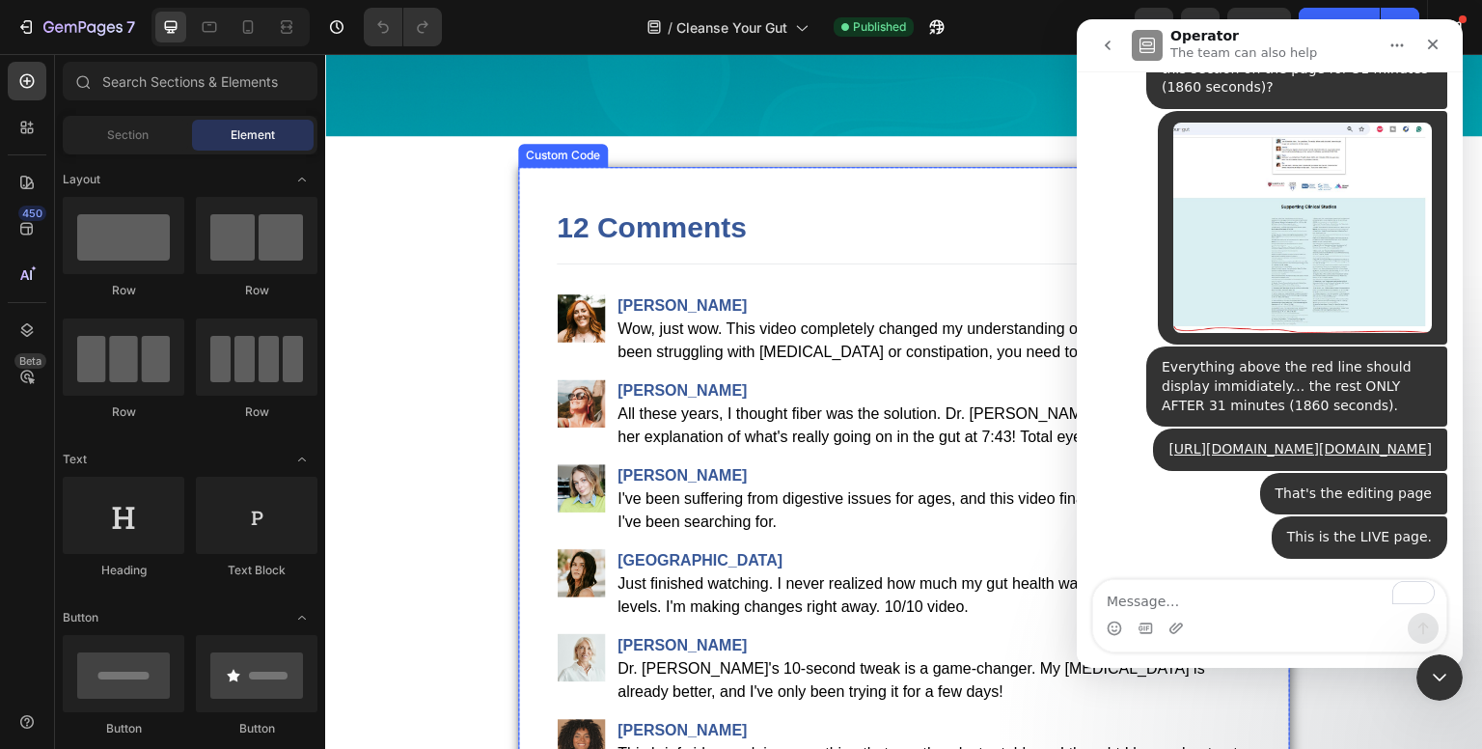
scroll to position [675, 0]
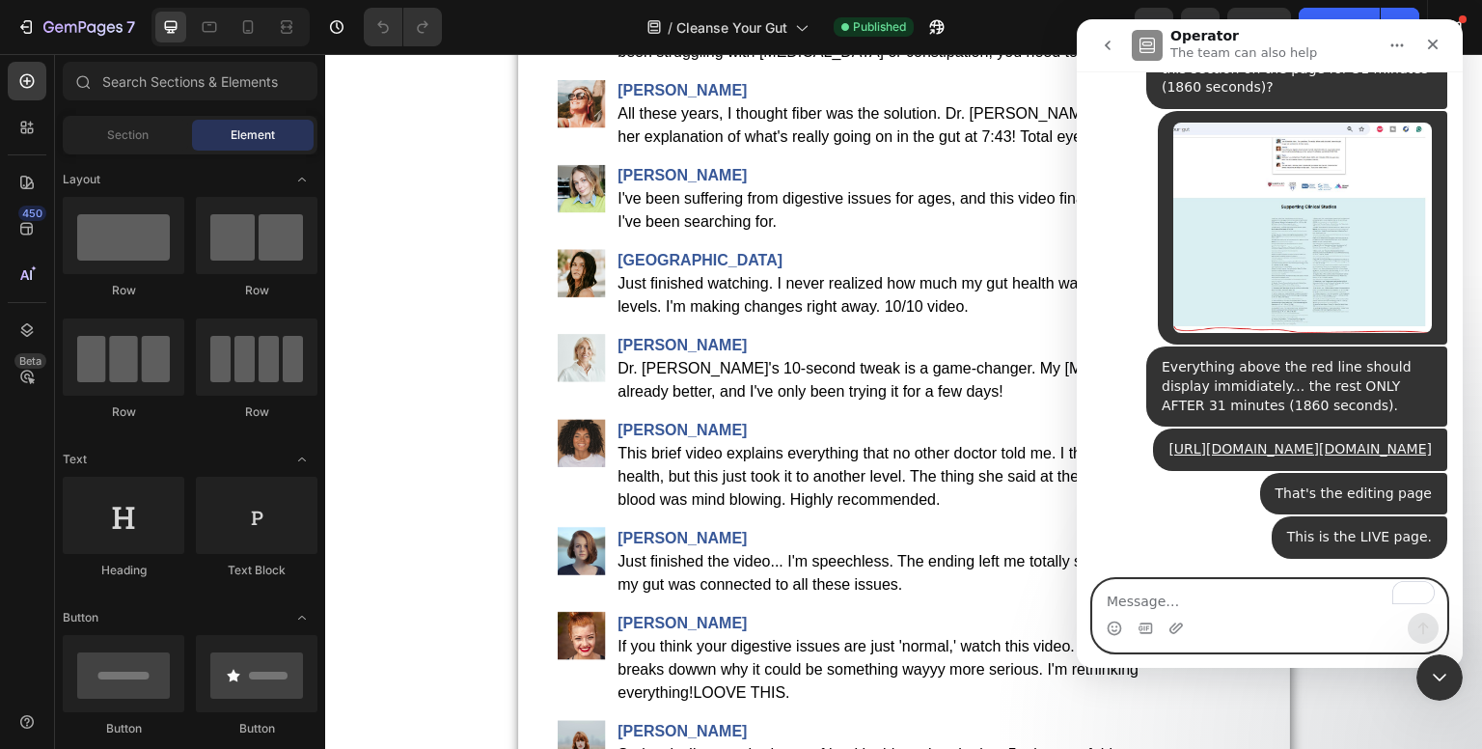
click at [1154, 592] on textarea "To enrich screen reader interactions, please activate Accessibility in Grammarl…" at bounding box center [1269, 596] width 353 height 33
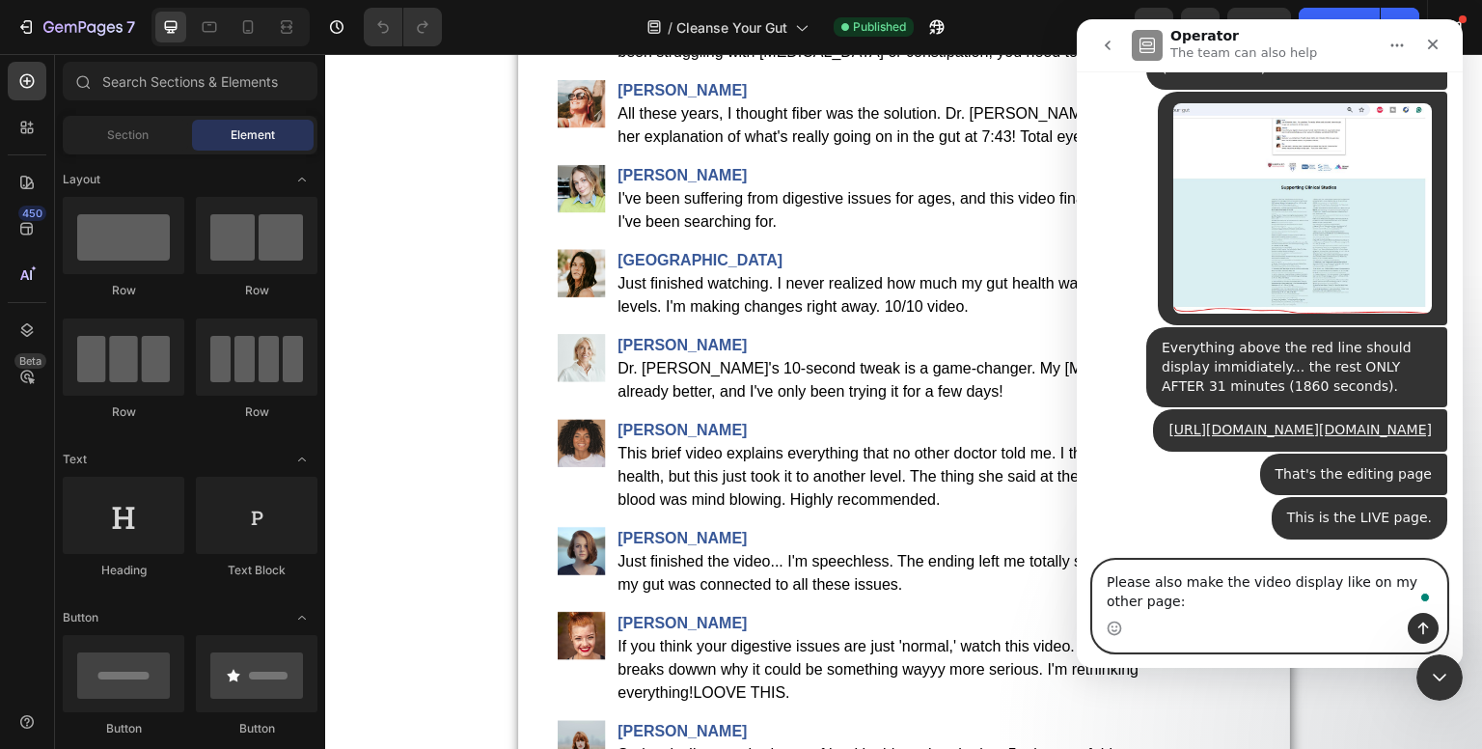
type textarea "Please also make the video display like on my other page:"
paste textarea "To enrich screen reader interactions, please activate Accessibility in Grammarl…"
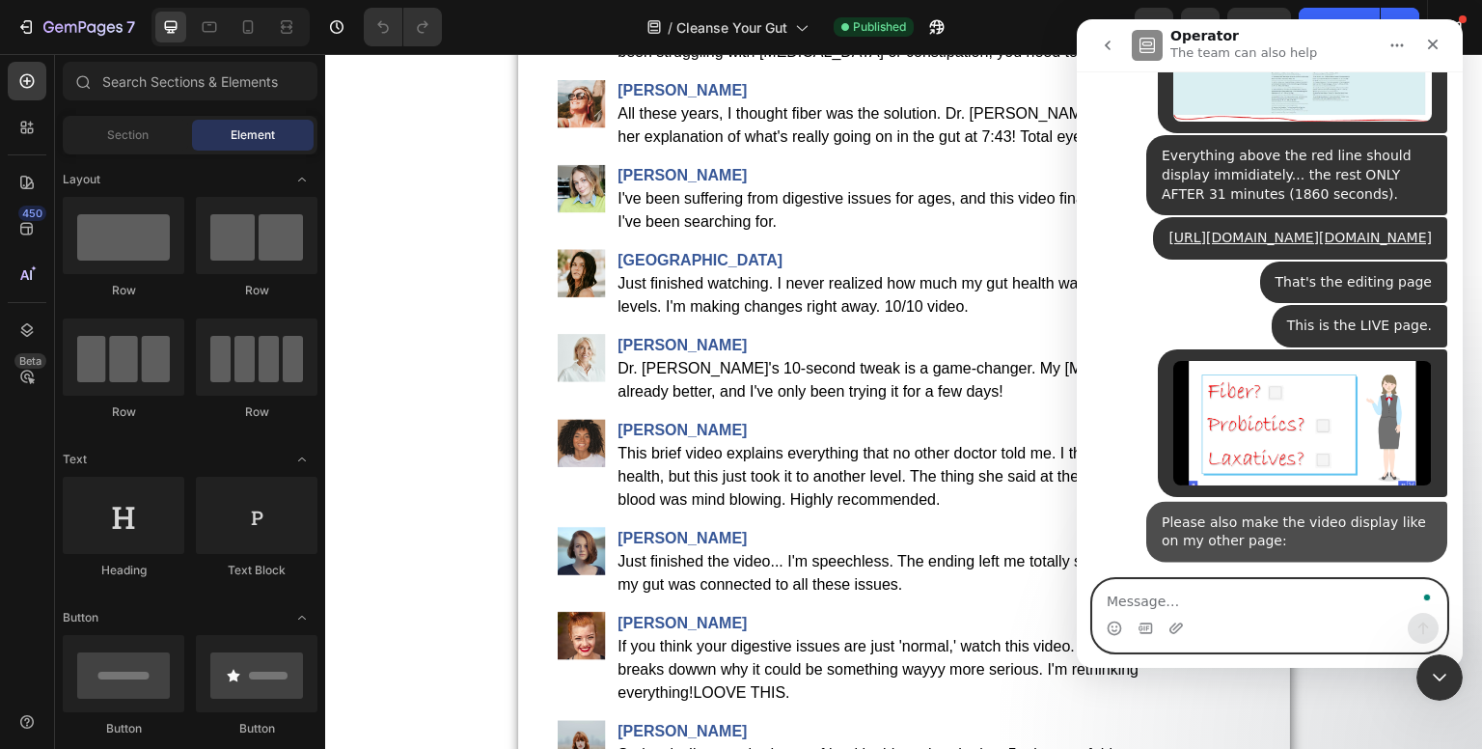
scroll to position [764, 0]
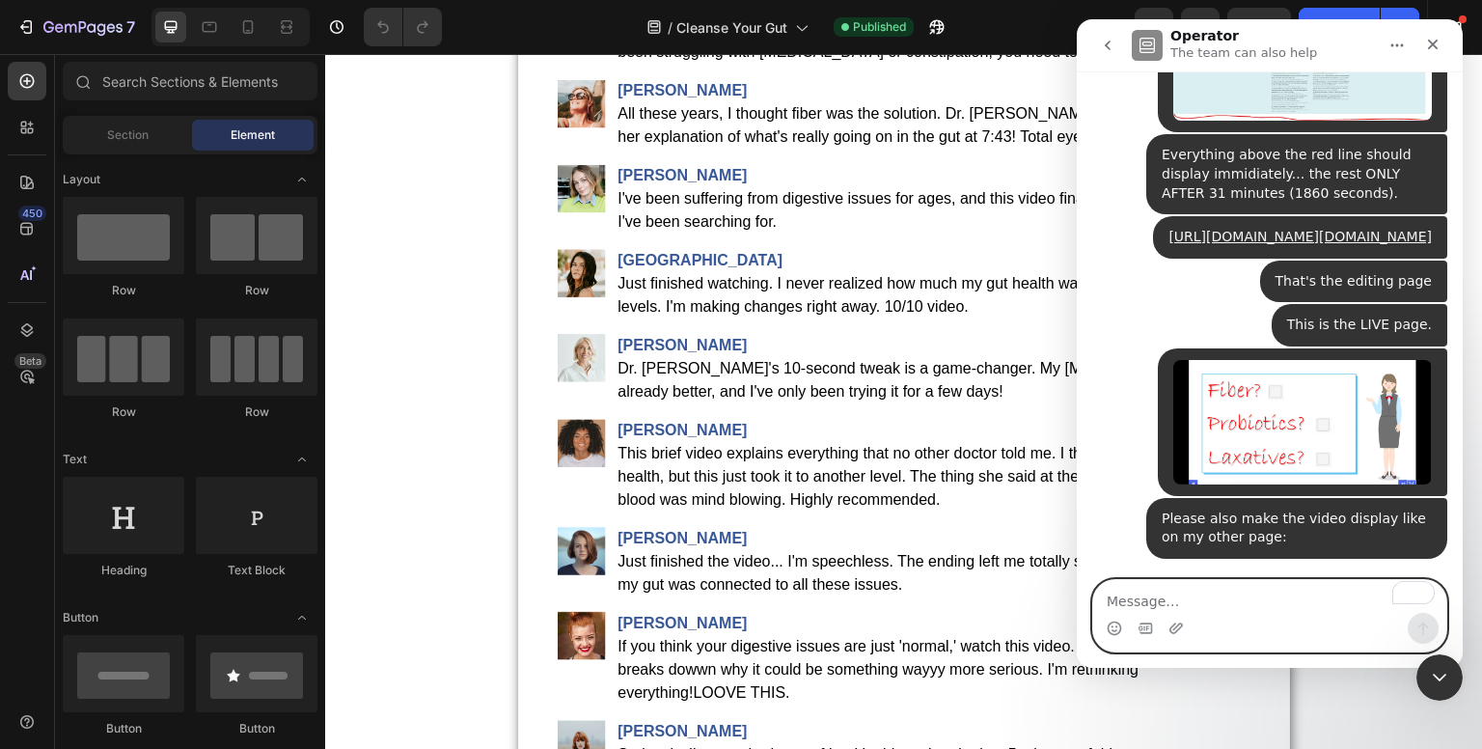
click at [1154, 597] on textarea "To enrich screen reader interactions, please activate Accessibility in Grammarl…" at bounding box center [1269, 596] width 353 height 33
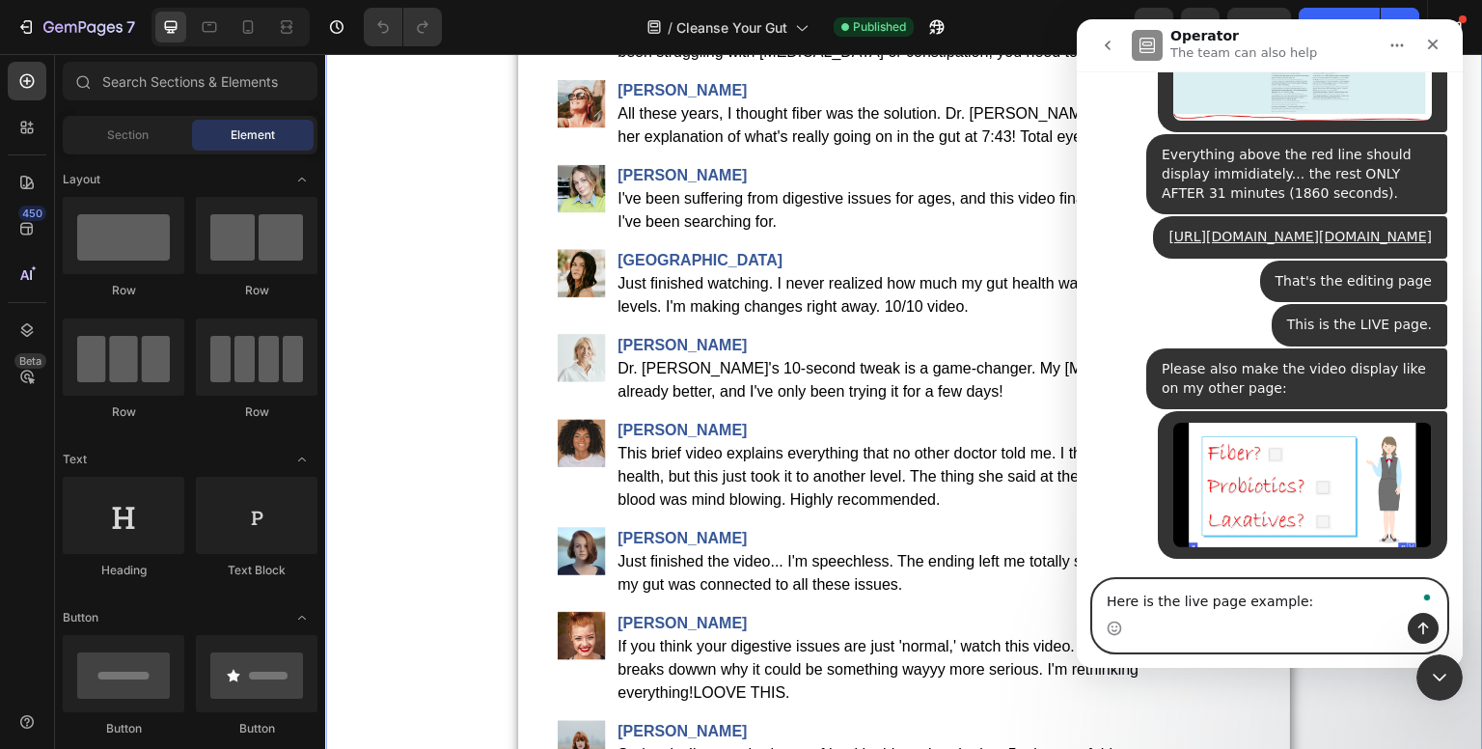
paste textarea "[URL][DOMAIN_NAME]"
type textarea "Here is the live page example: [URL][DOMAIN_NAME]"
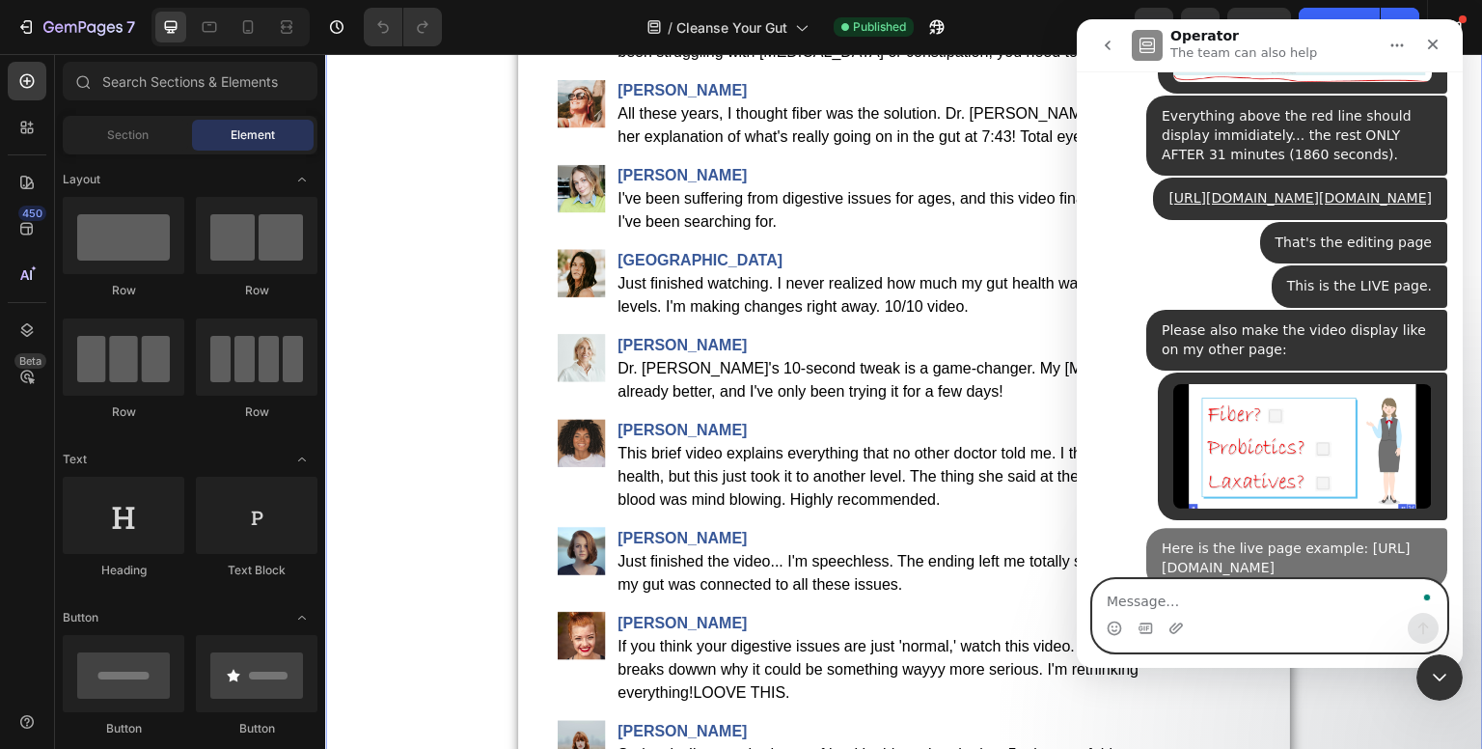
scroll to position [864, 0]
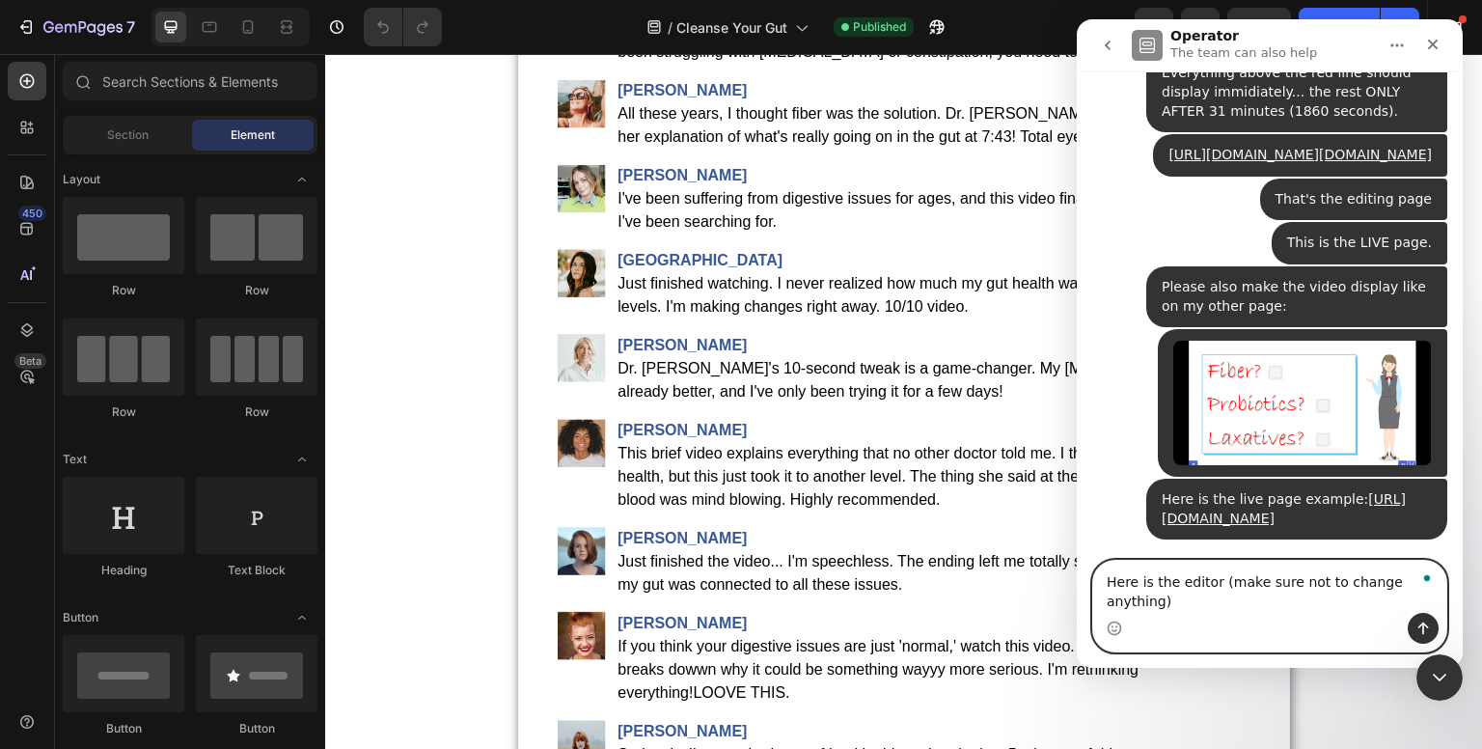
click at [1210, 603] on textarea "Here is the editor (make sure not to change anything)" at bounding box center [1269, 587] width 353 height 52
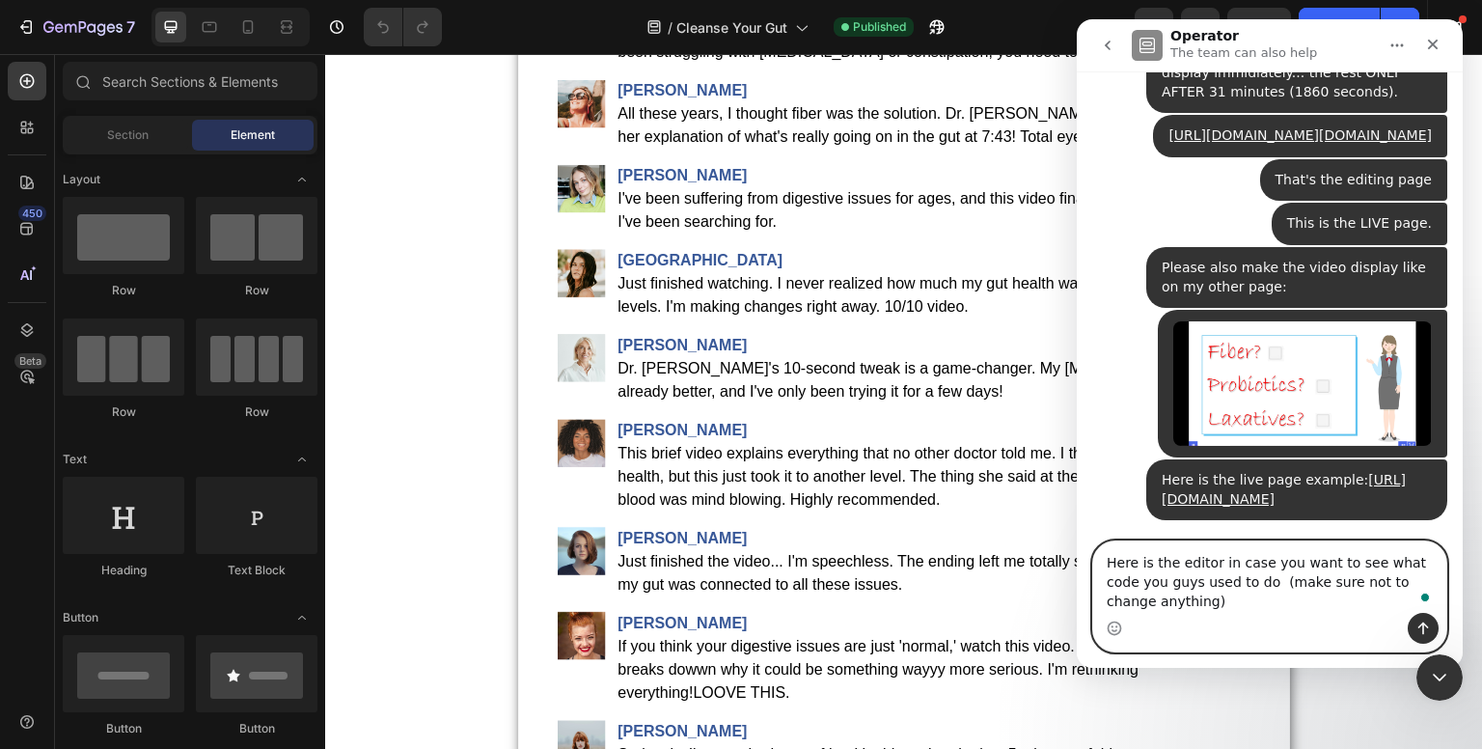
scroll to position [903, 0]
click at [1262, 586] on textarea "Here is the editor in case you want to see what code you guys used to do this (…" at bounding box center [1269, 576] width 353 height 71
click at [1216, 601] on textarea "Here is the editor in case you want to see what code you guys used to do this (…" at bounding box center [1269, 576] width 353 height 71
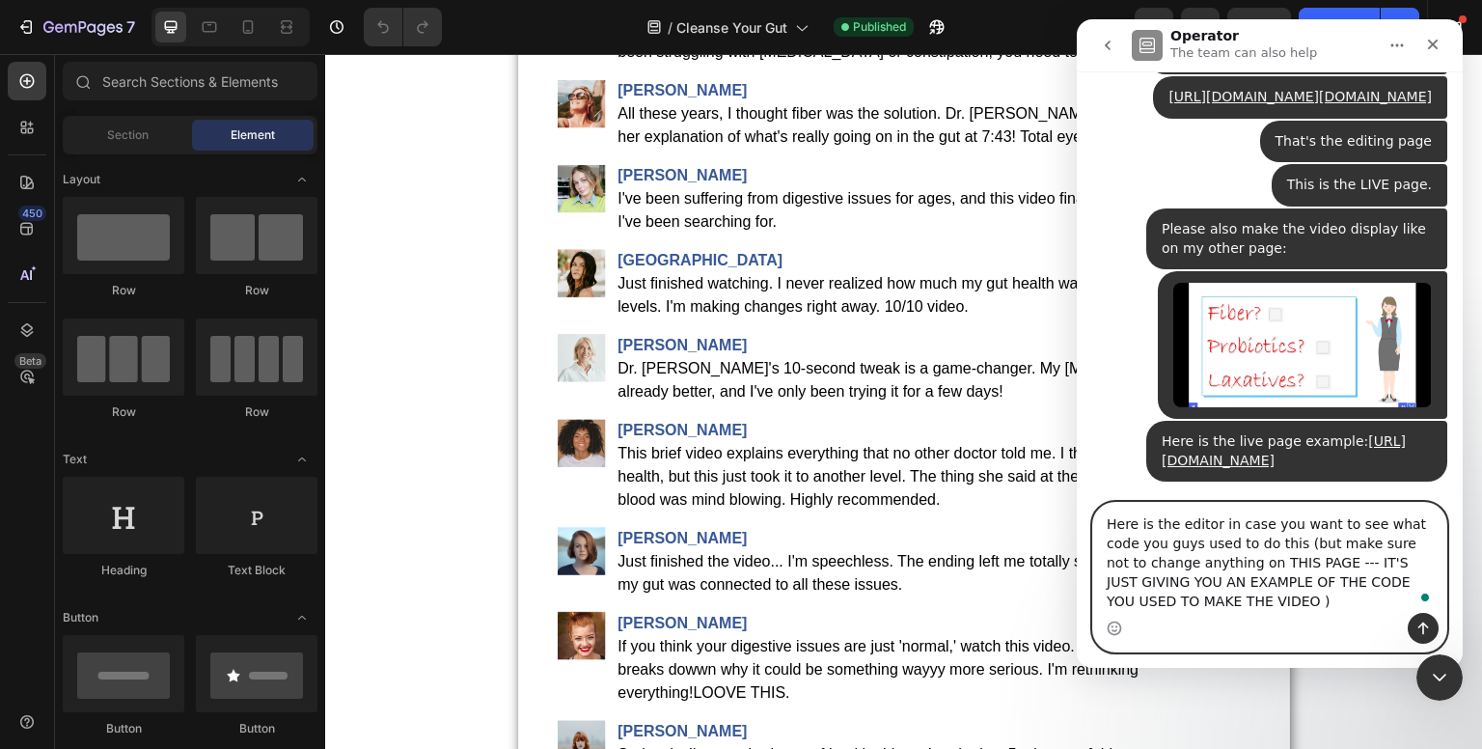
scroll to position [942, 0]
type textarea "Here is the editor in case you want to see what code you guys used to do this (…"
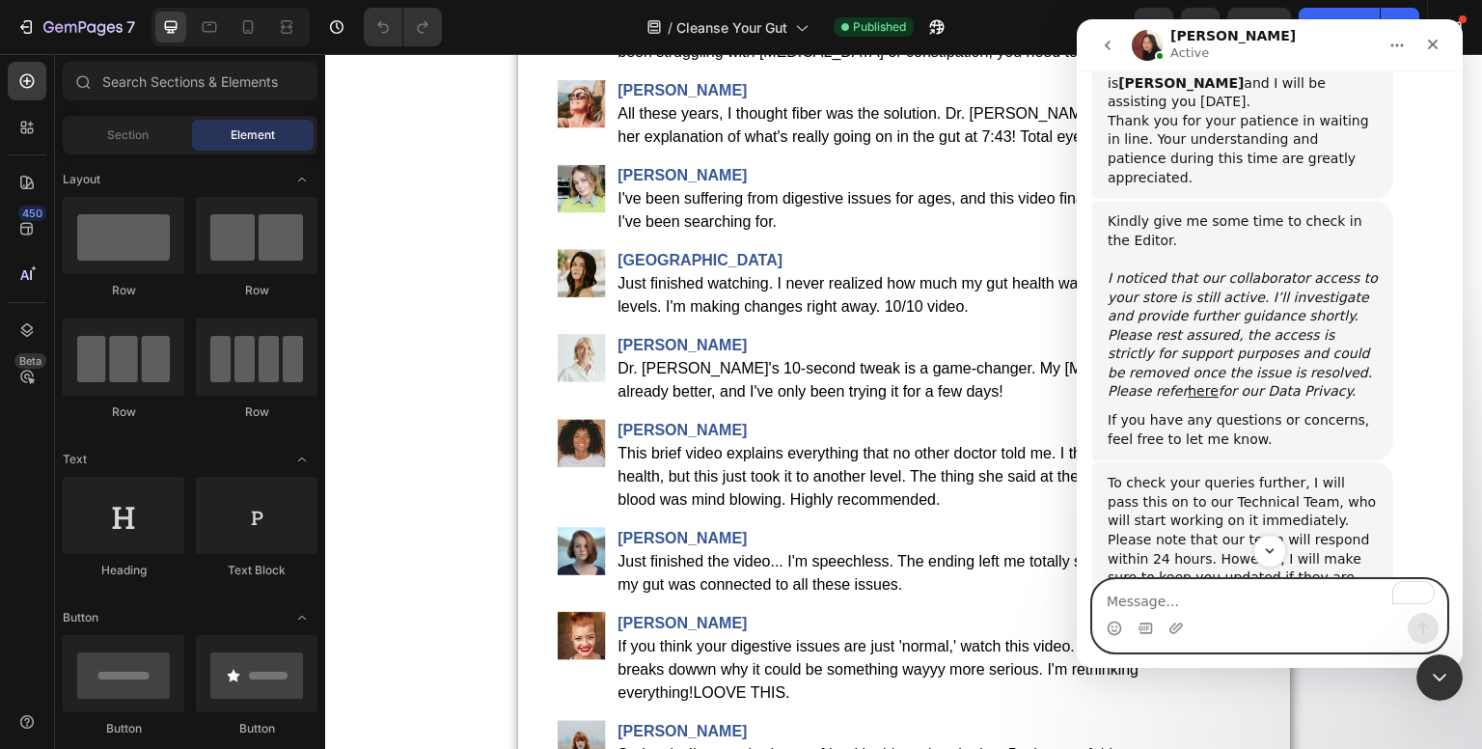
scroll to position [1628, 0]
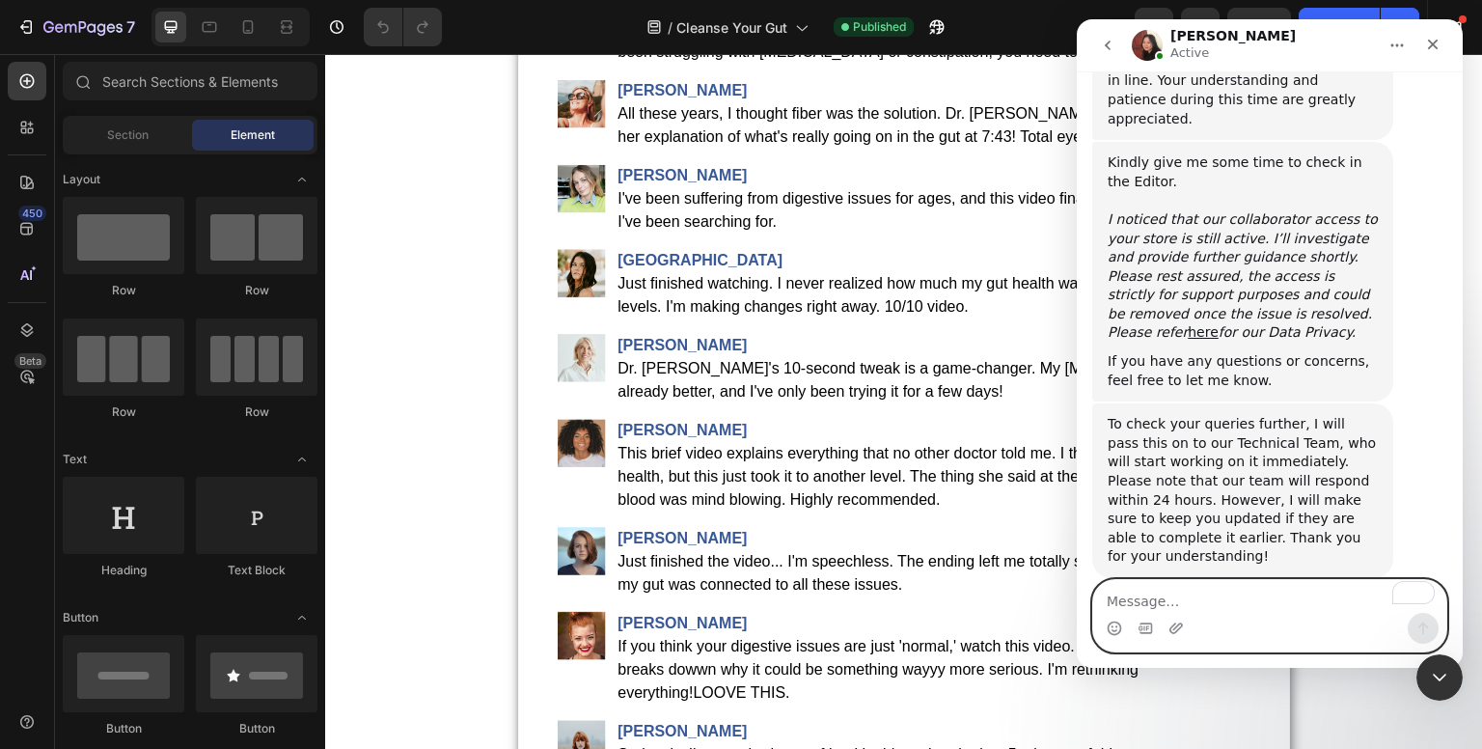
click at [1211, 608] on textarea "To enrich screen reader interactions, please activate Accessibility in Grammarl…" at bounding box center [1269, 596] width 353 height 33
type textarea "thank you"
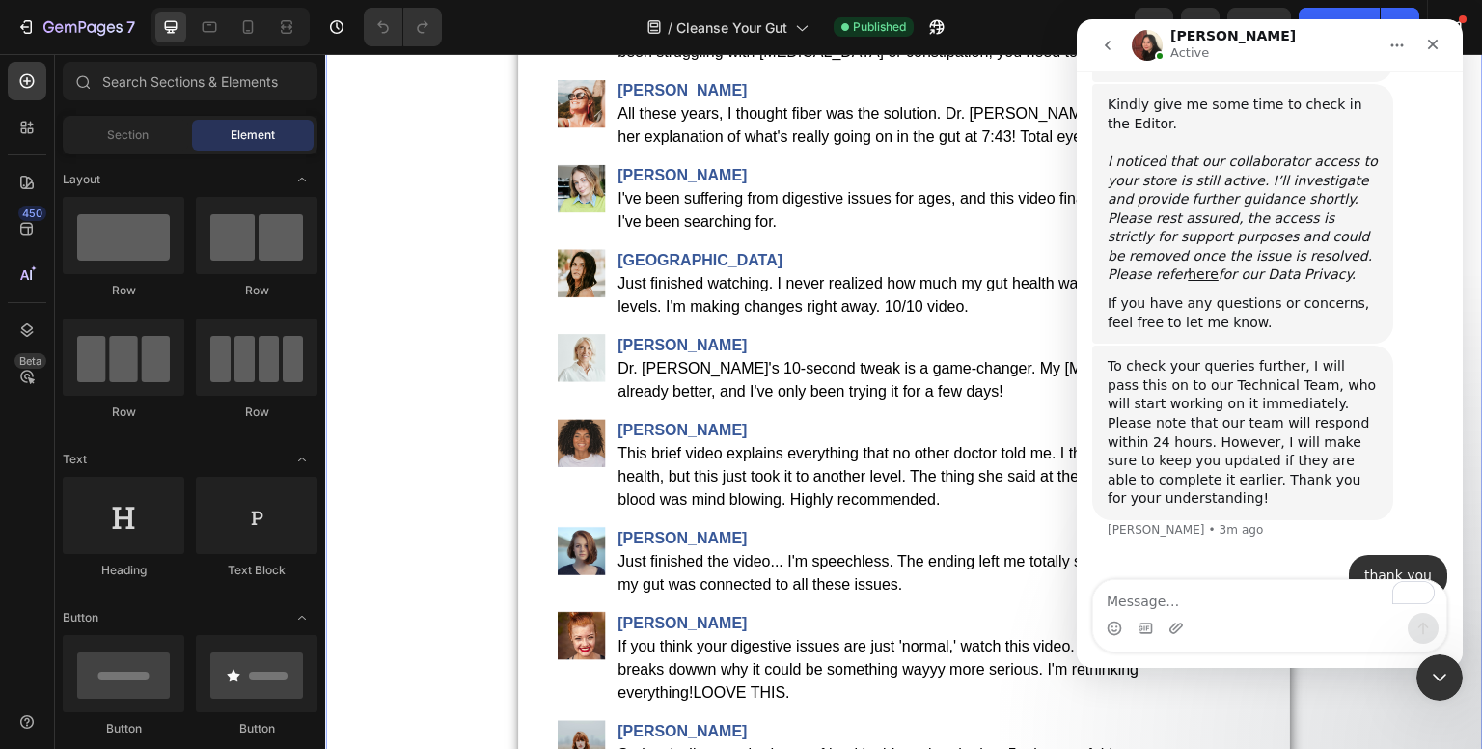
click at [404, 453] on div "12 Comments [PERSON_NAME], just wow. This video completely changed my understan…" at bounding box center [904, 405] width 1158 height 1077
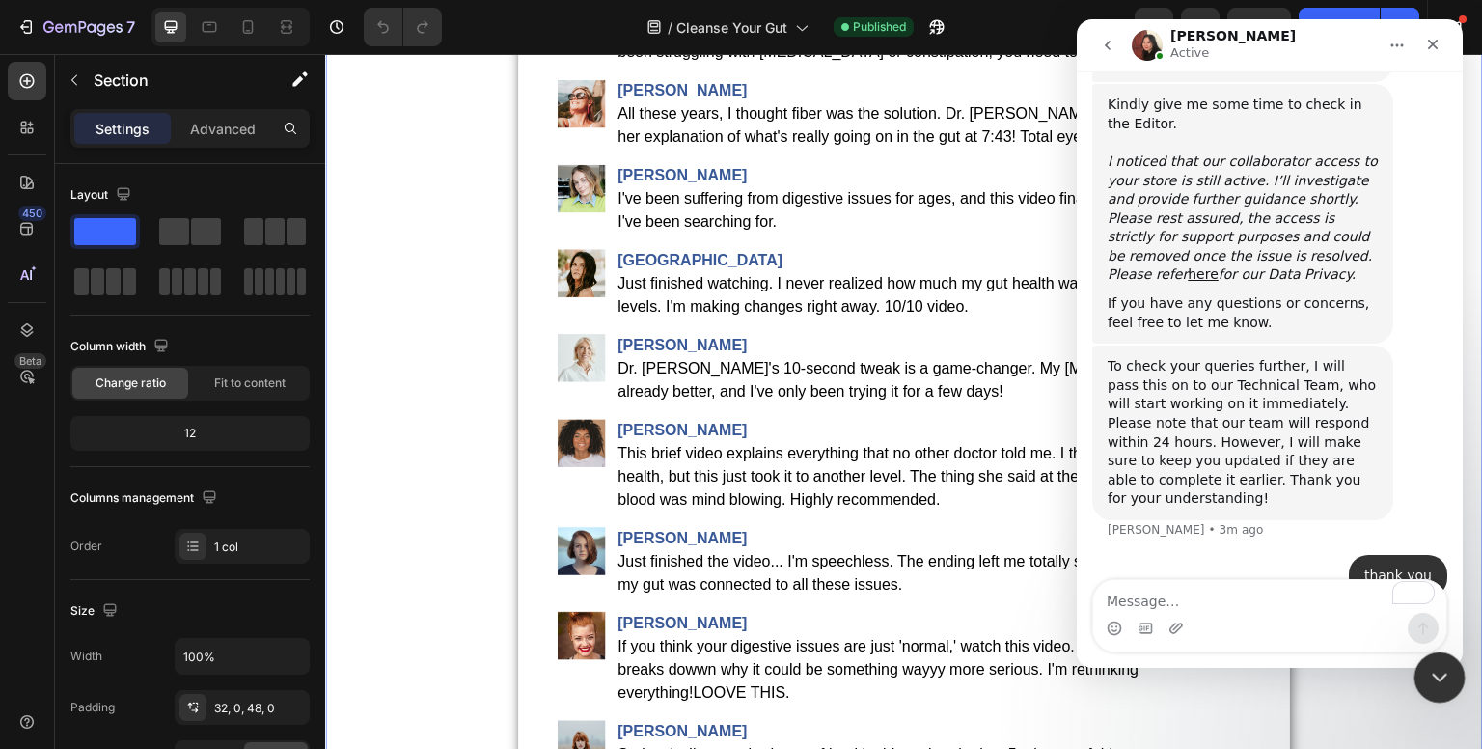
click at [1438, 680] on icon "Close Intercom Messenger" at bounding box center [1436, 674] width 23 height 23
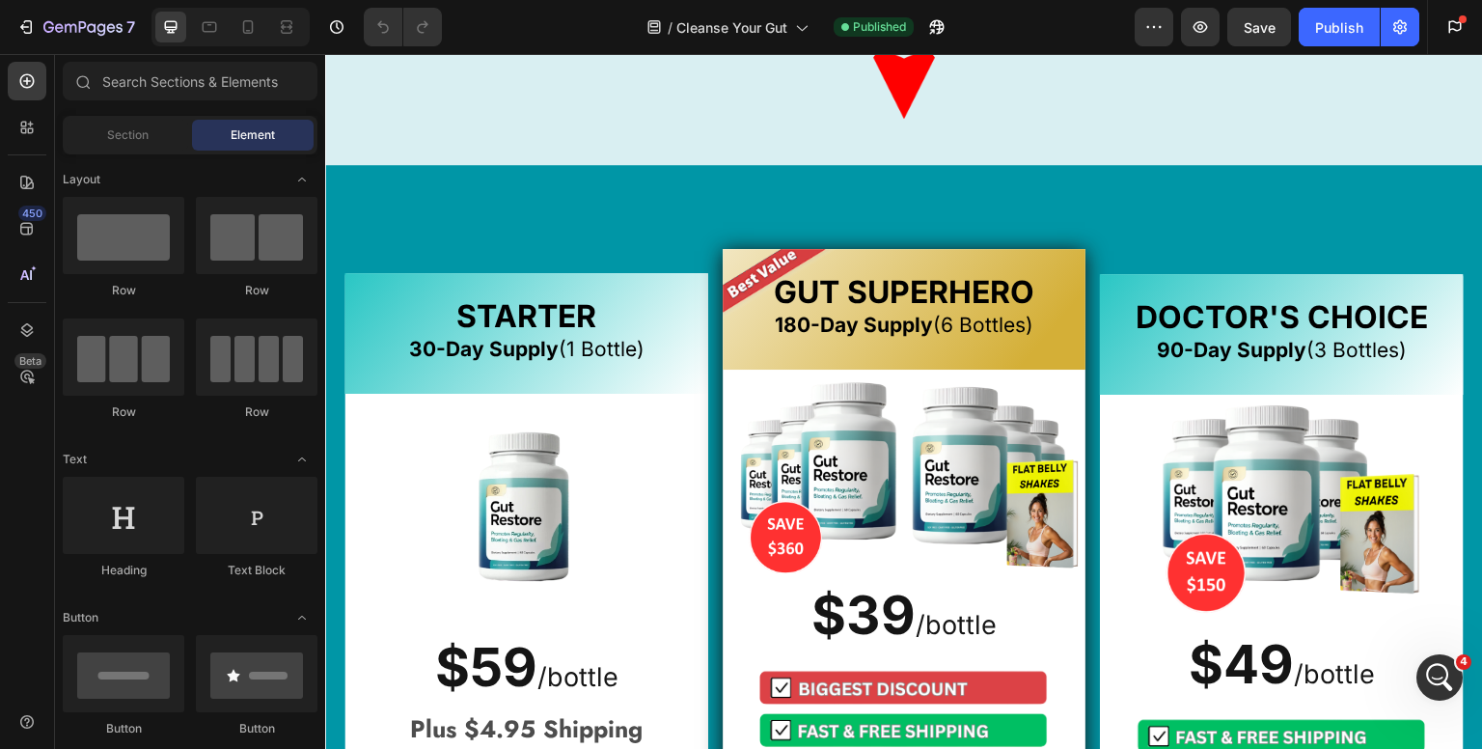
scroll to position [3280, 0]
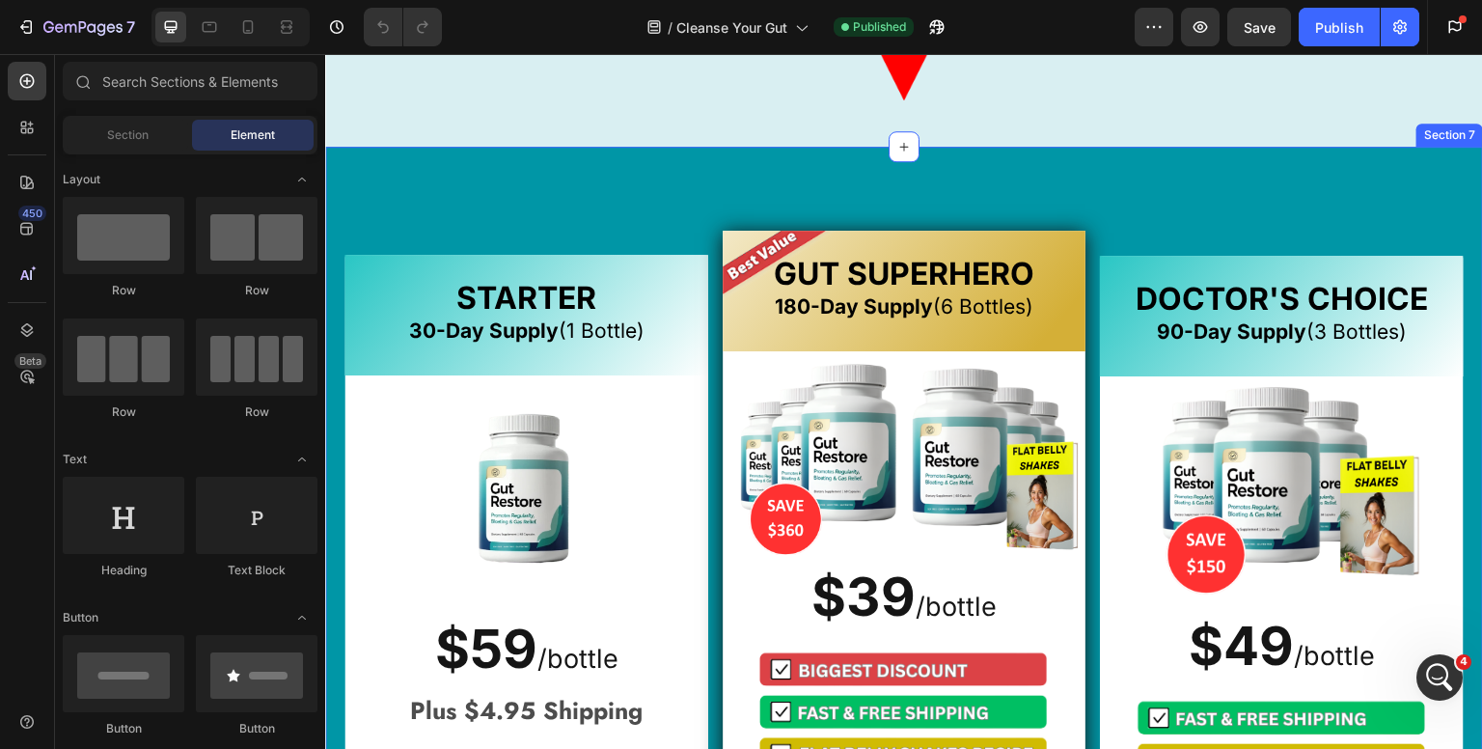
click at [397, 183] on div "STARTER 30-Day Supply (1 Bottle) Heading Image $59 / bottle Text Block $59 /bot…" at bounding box center [904, 703] width 1158 height 1112
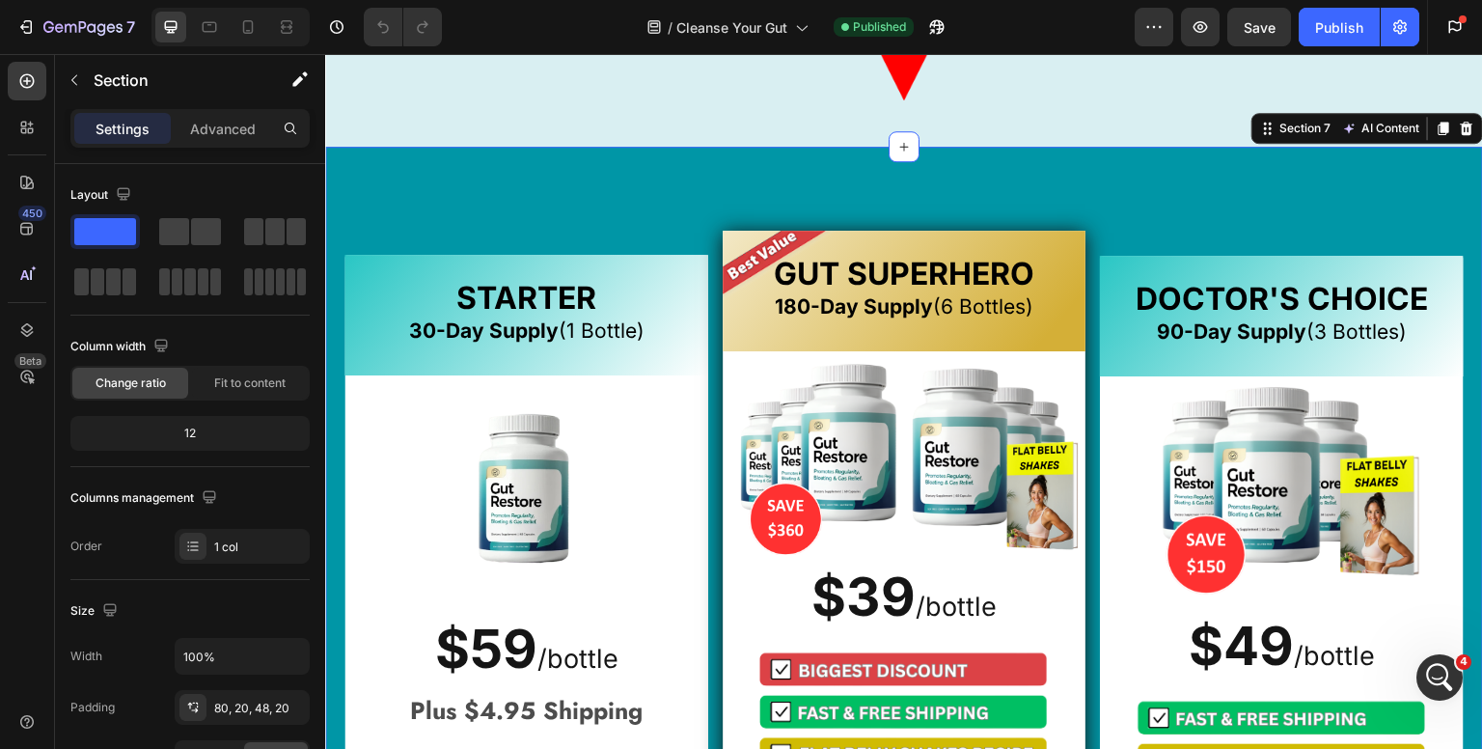
scroll to position [535, 0]
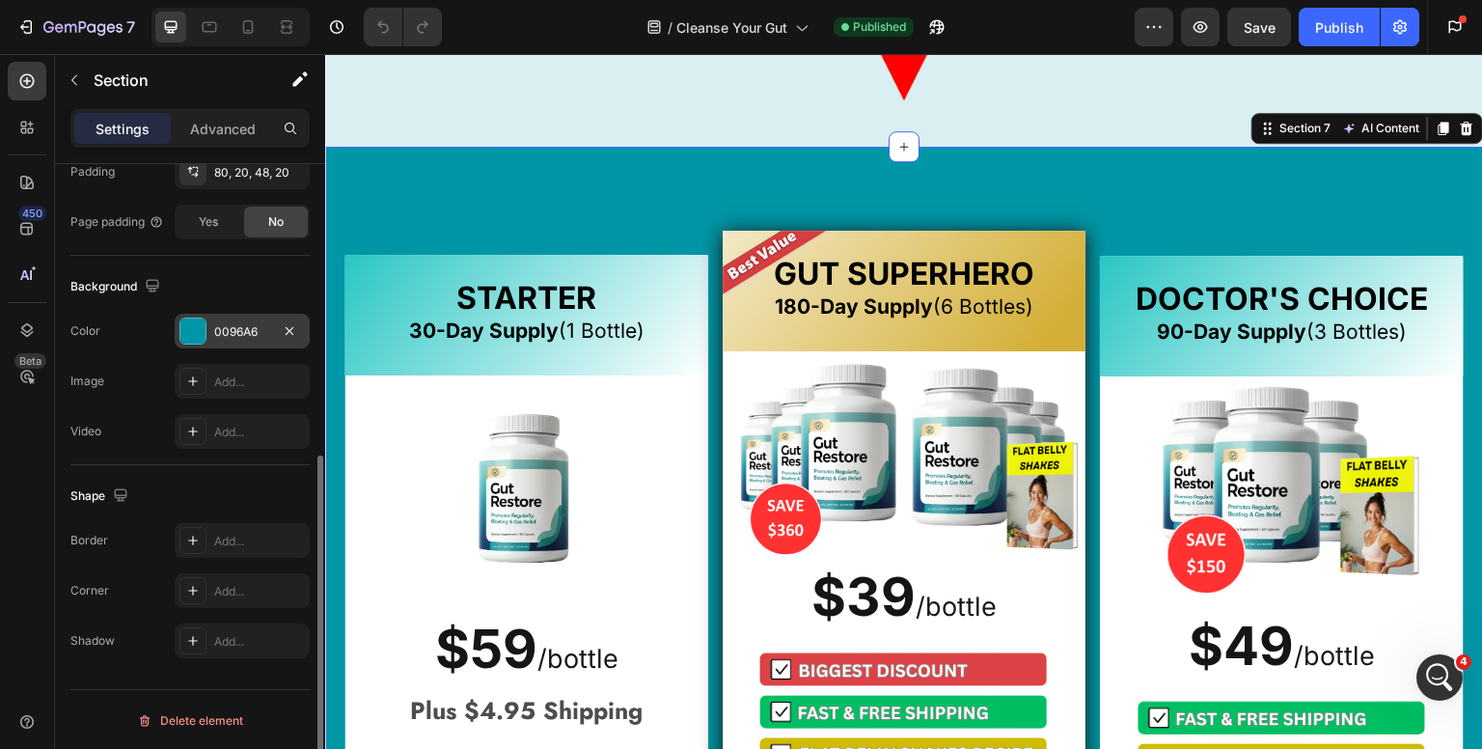
click at [211, 329] on div "0096A6" at bounding box center [242, 331] width 135 height 35
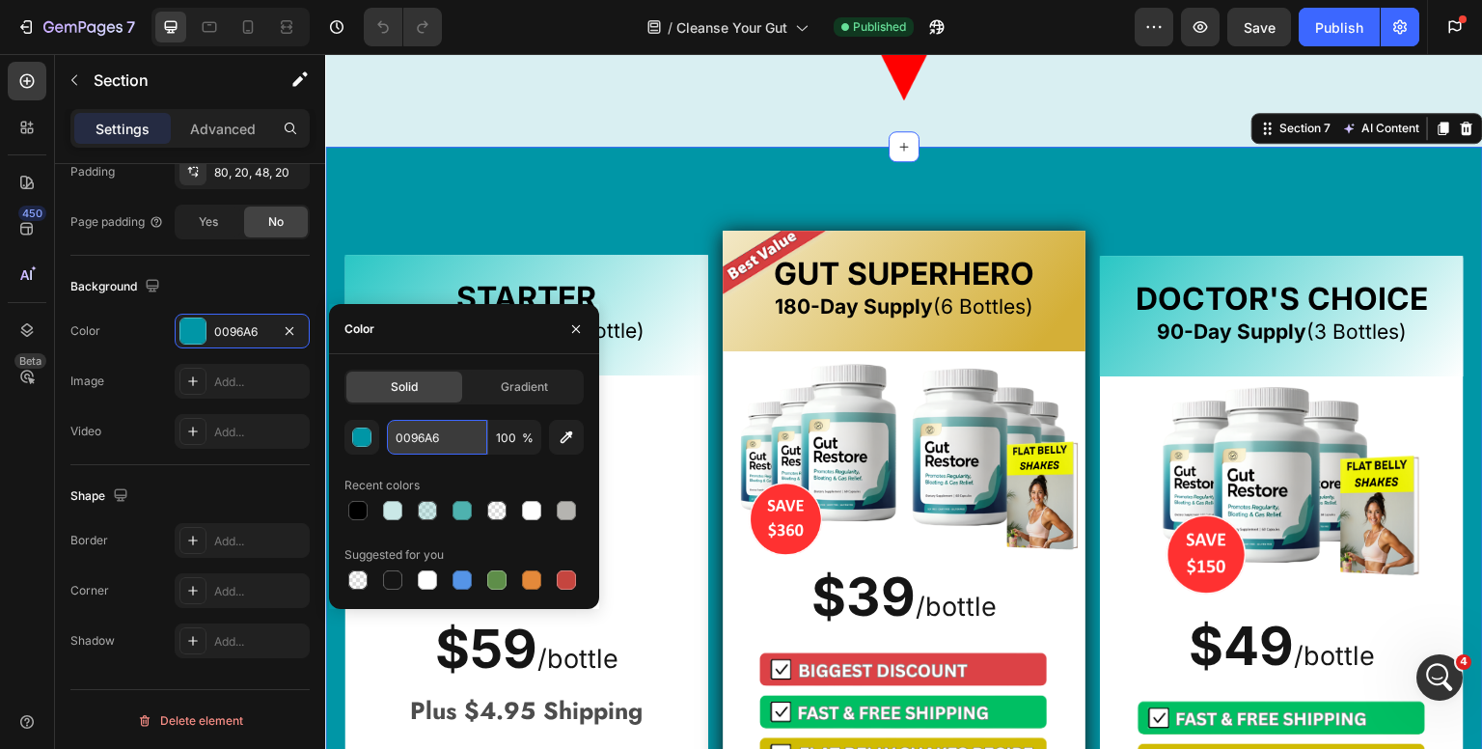
click at [401, 430] on input "0096A6" at bounding box center [437, 437] width 100 height 35
paste input "text"
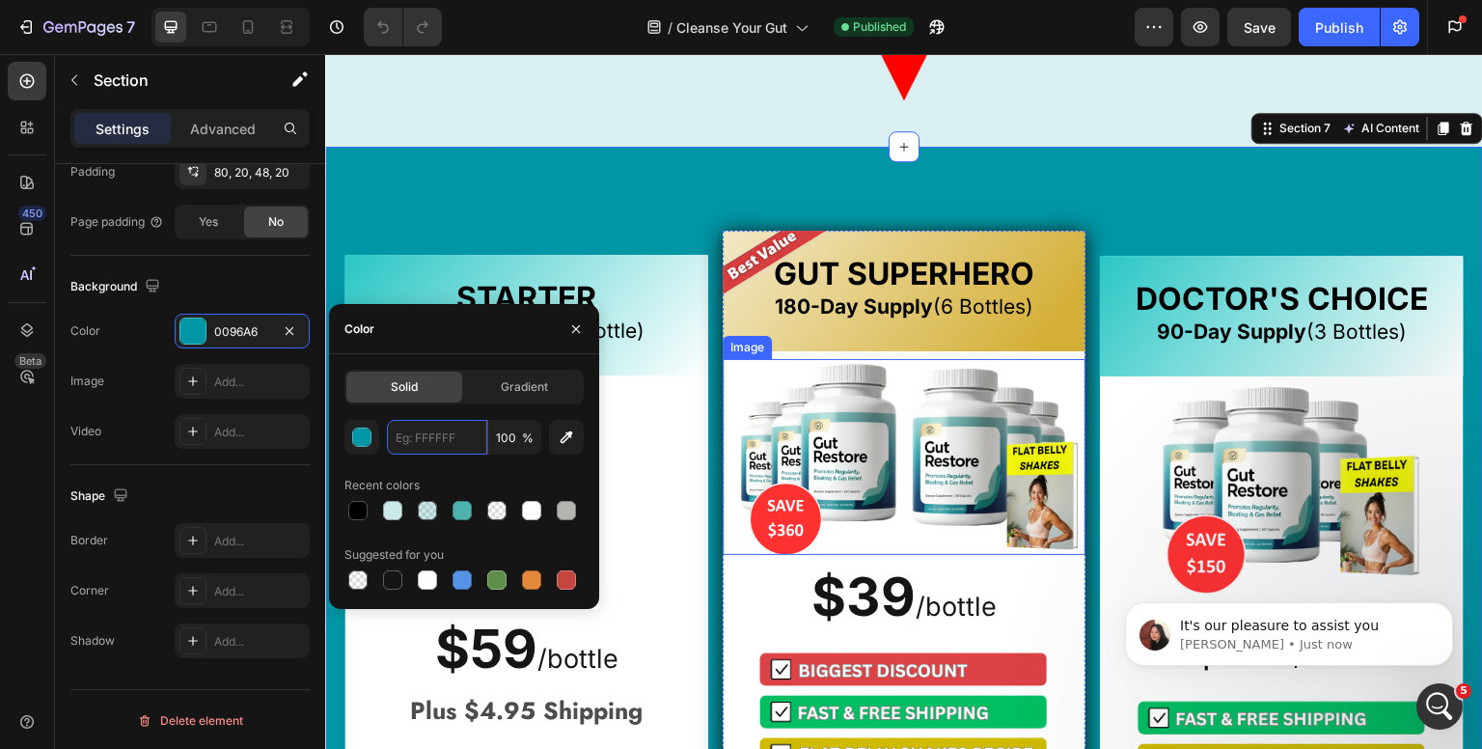
scroll to position [0, 0]
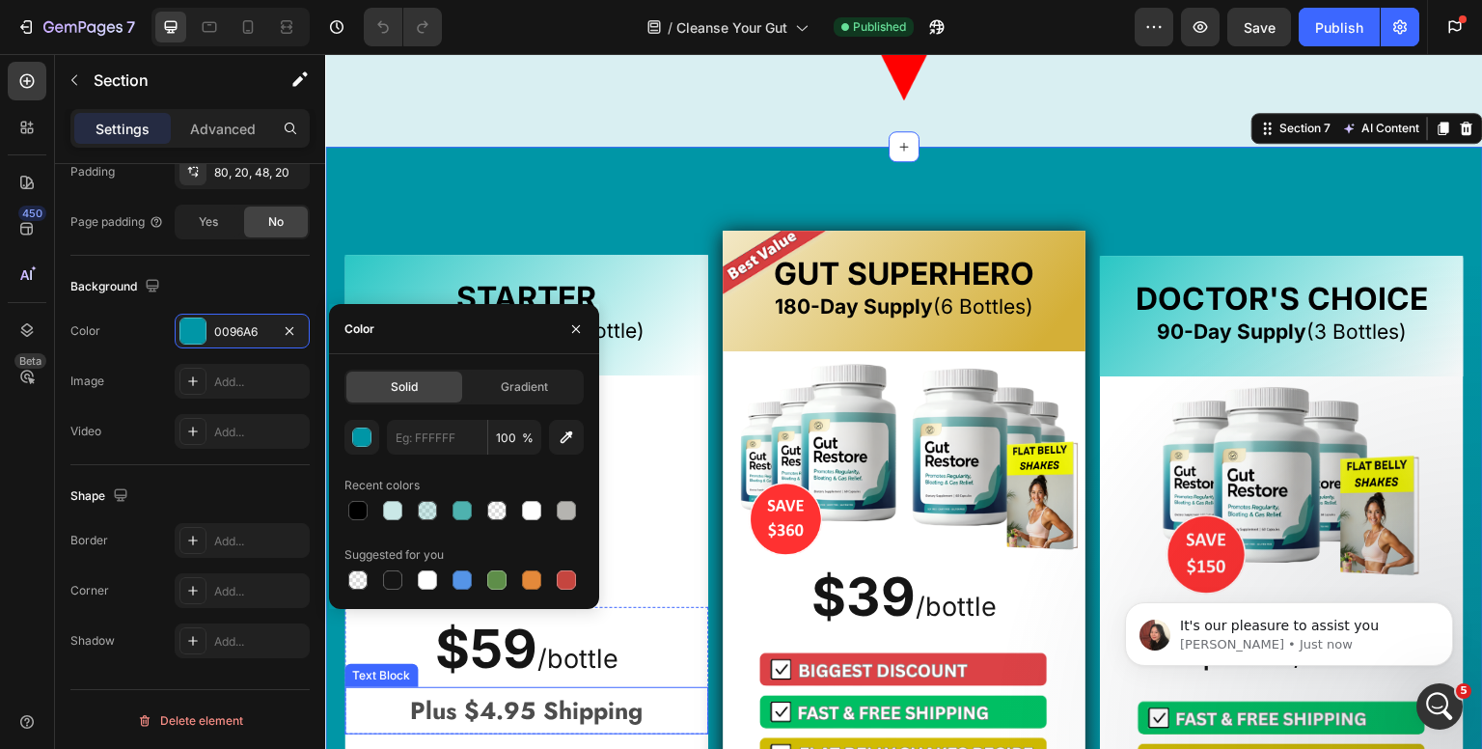
type input "0096A6"
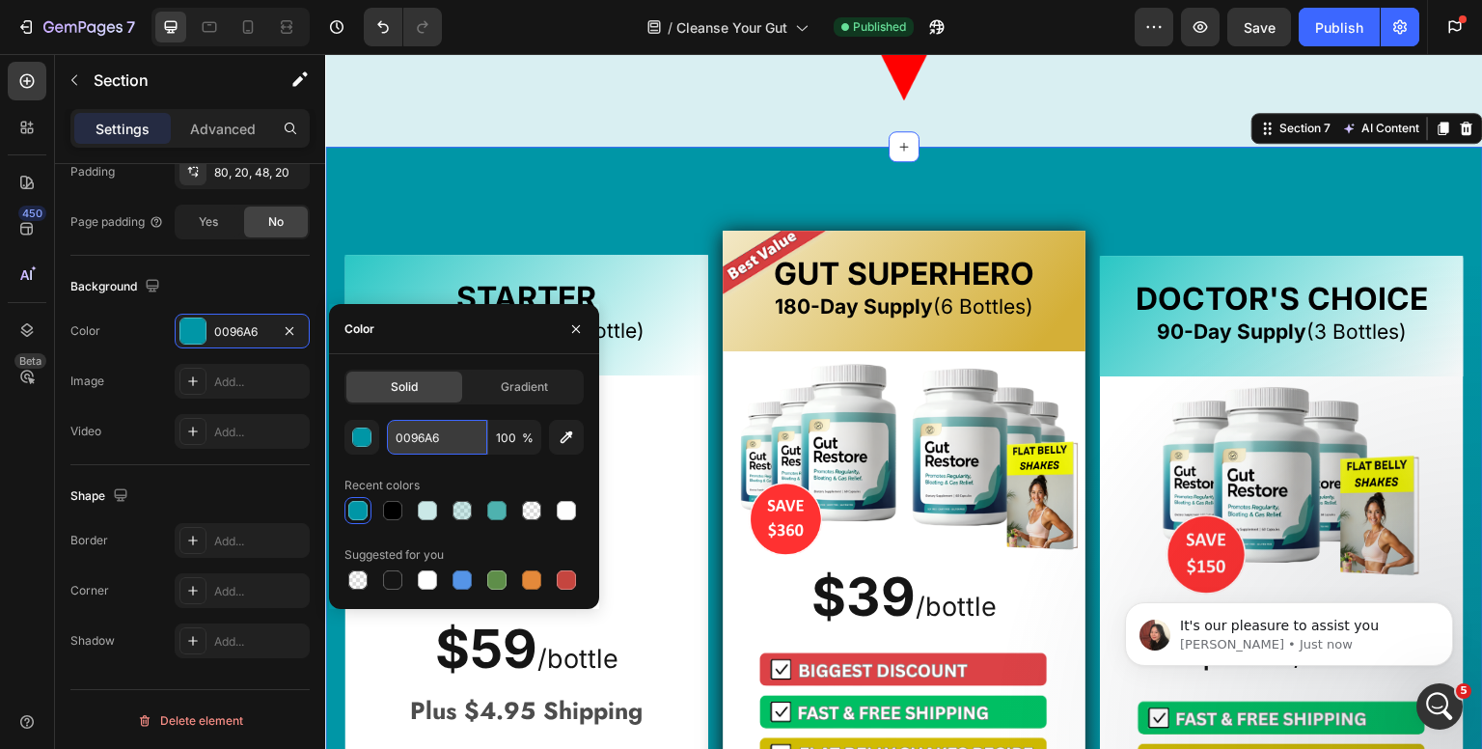
click at [418, 433] on input "0096A6" at bounding box center [437, 437] width 100 height 35
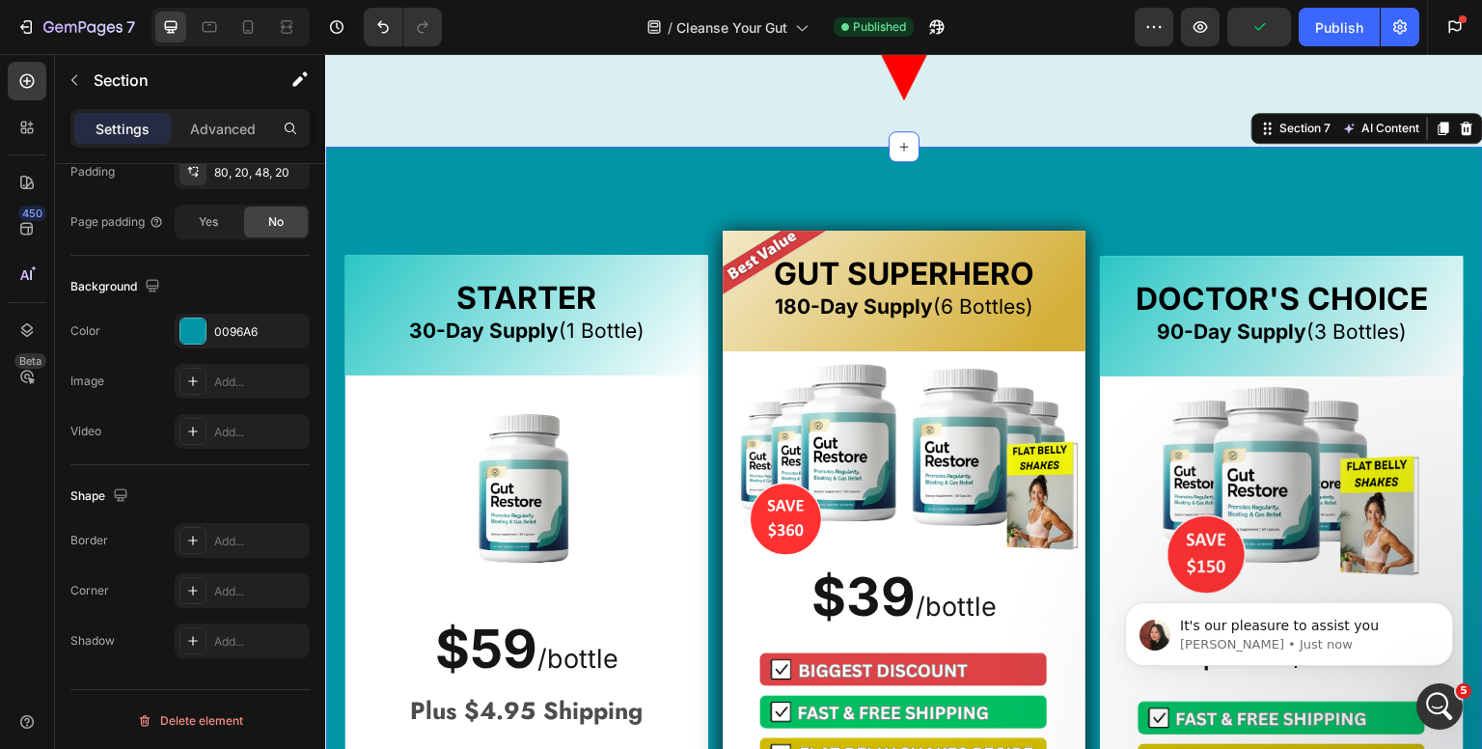
click at [611, 208] on div "STARTER 30-Day Supply (1 Bottle) Heading Image $59 / bottle Text Block $59 /bot…" at bounding box center [904, 703] width 1158 height 1112
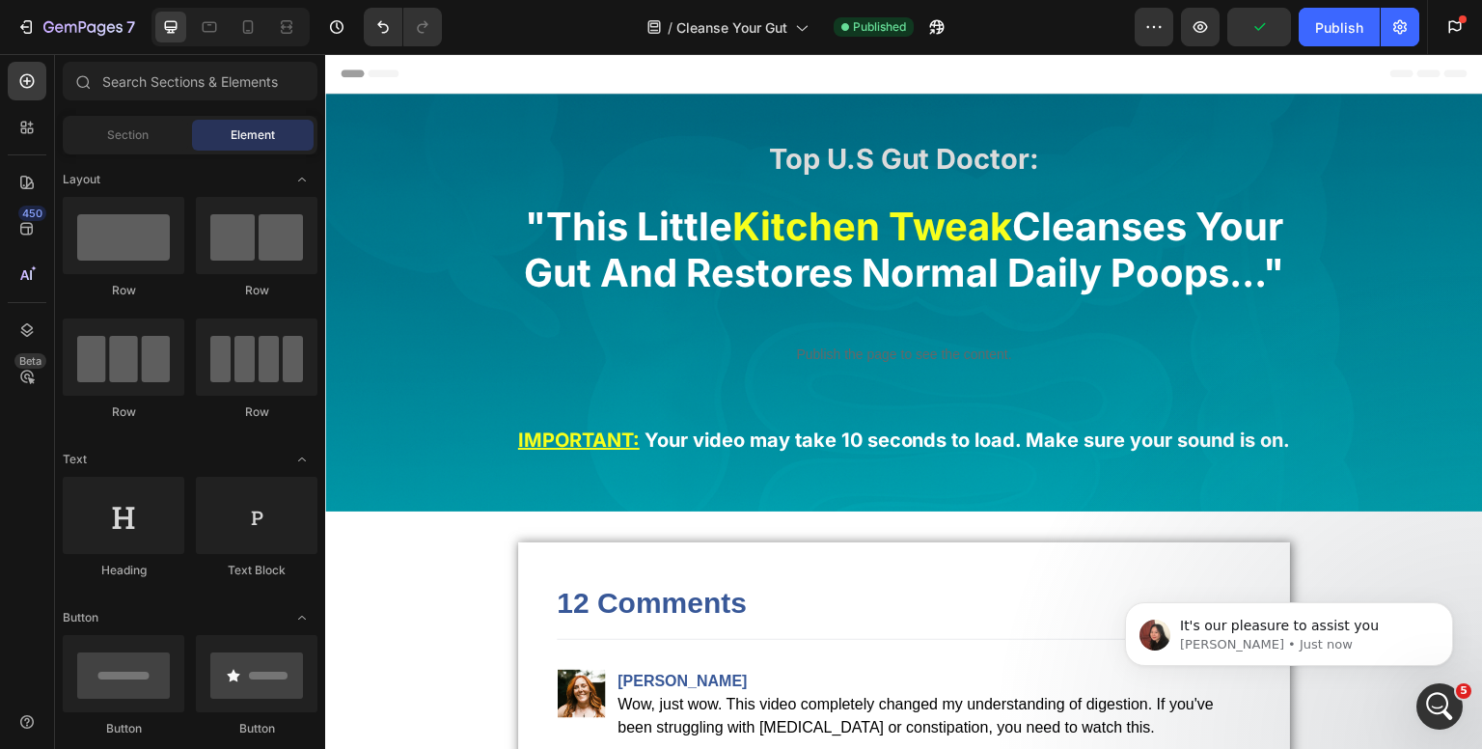
drag, startPoint x: 1480, startPoint y: 257, endPoint x: 1630, endPoint y: 98, distance: 217.7
click at [96, 16] on div "7" at bounding box center [89, 26] width 92 height 23
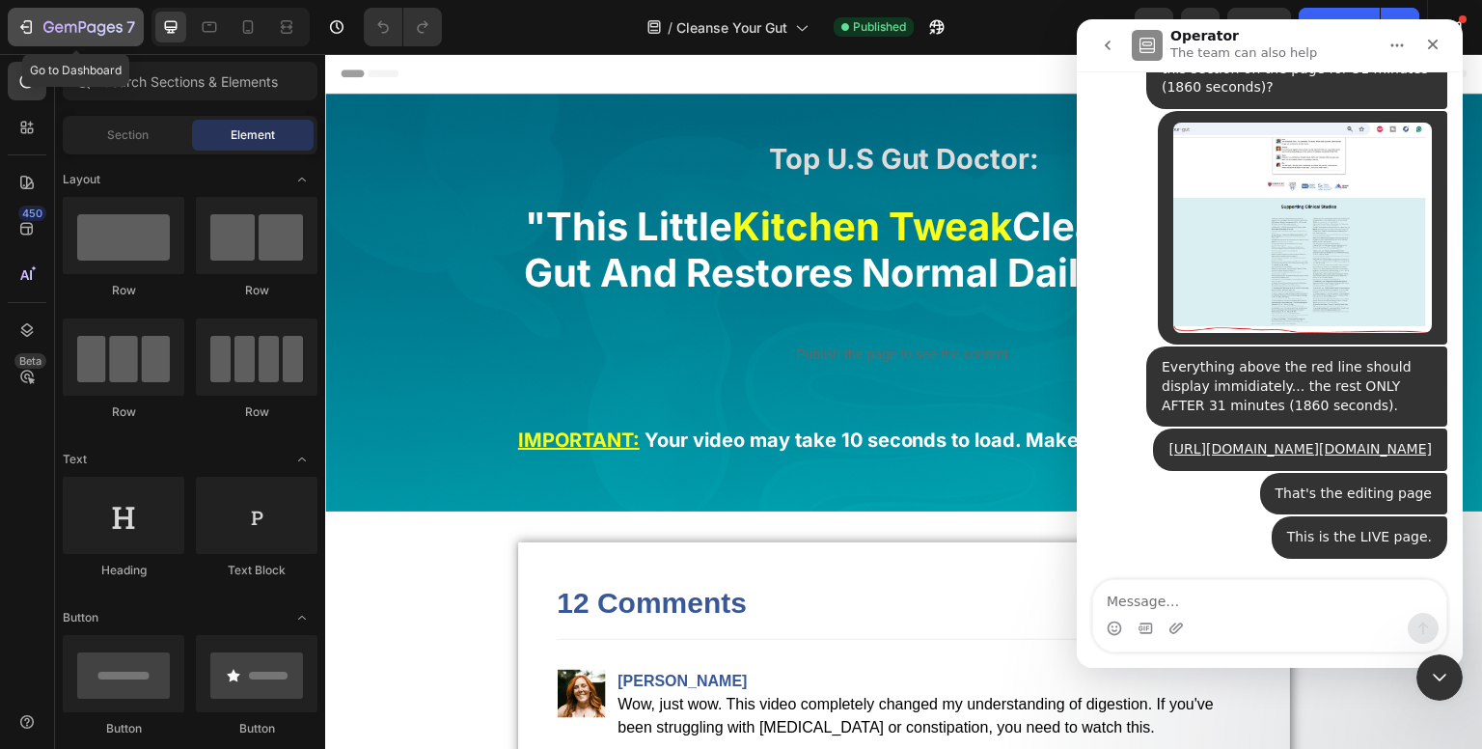
click at [84, 24] on icon "button" at bounding box center [83, 27] width 8 height 12
